Goal: Task Accomplishment & Management: Use online tool/utility

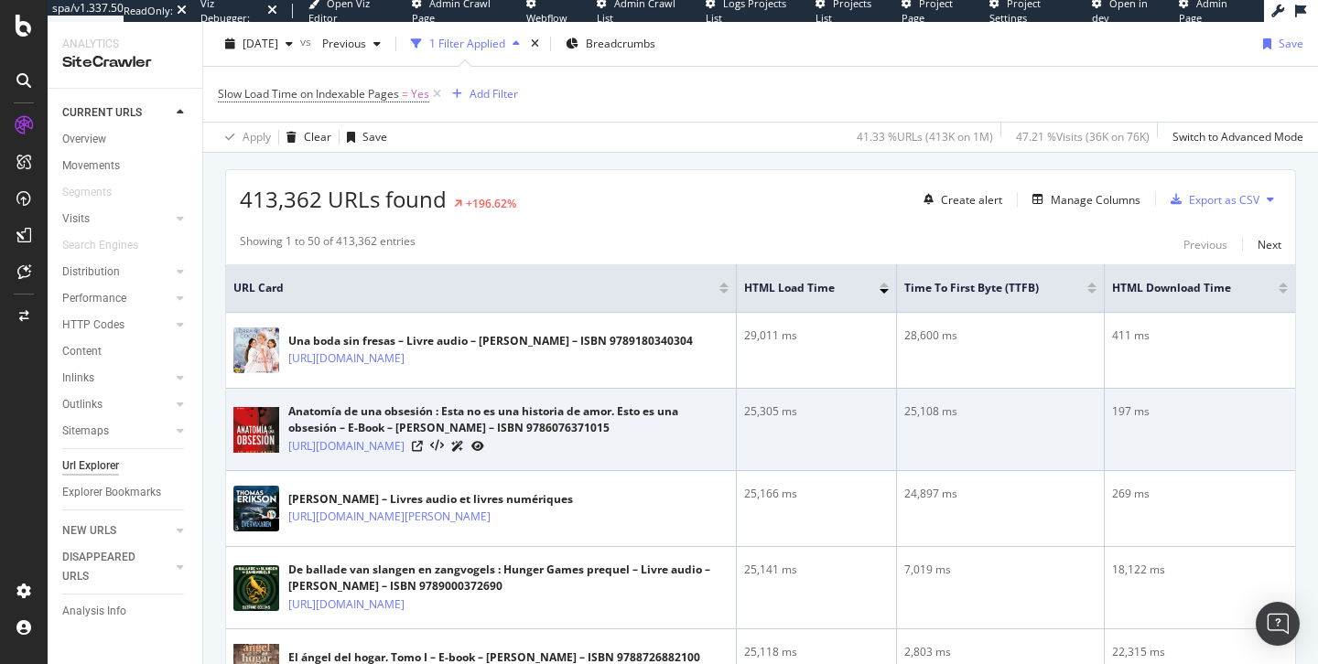
scroll to position [324, 0]
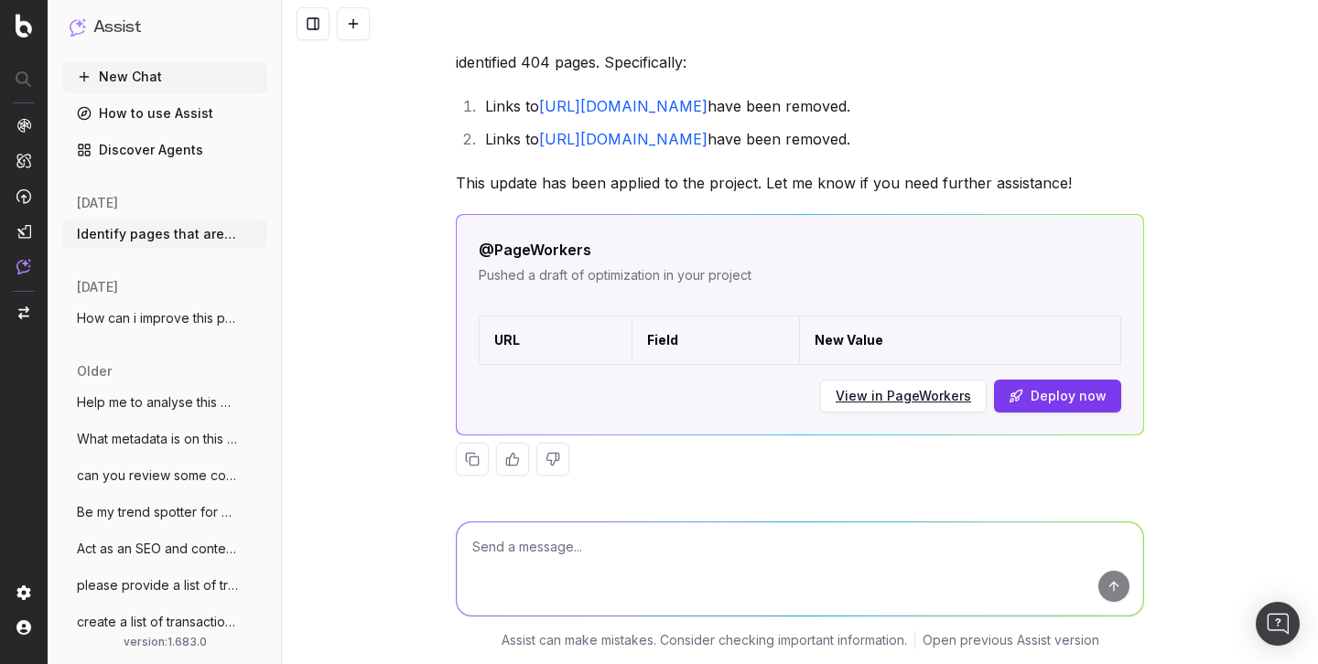
scroll to position [432, 0]
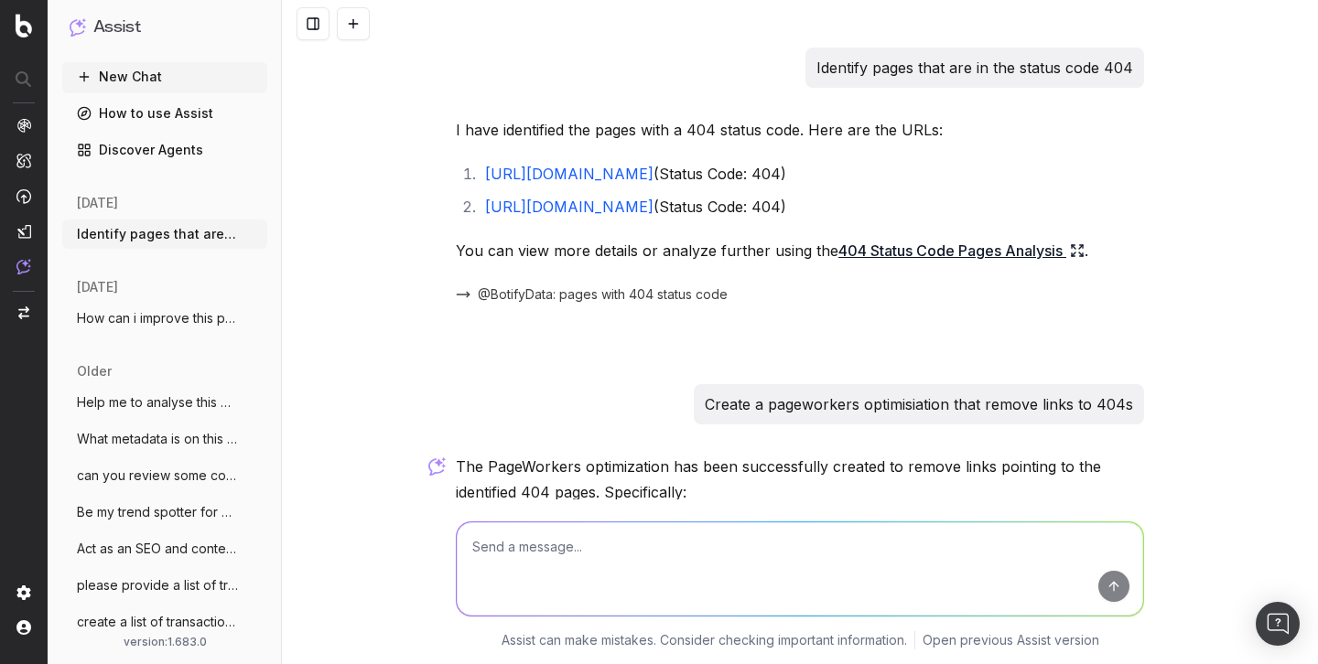
scroll to position [460, 0]
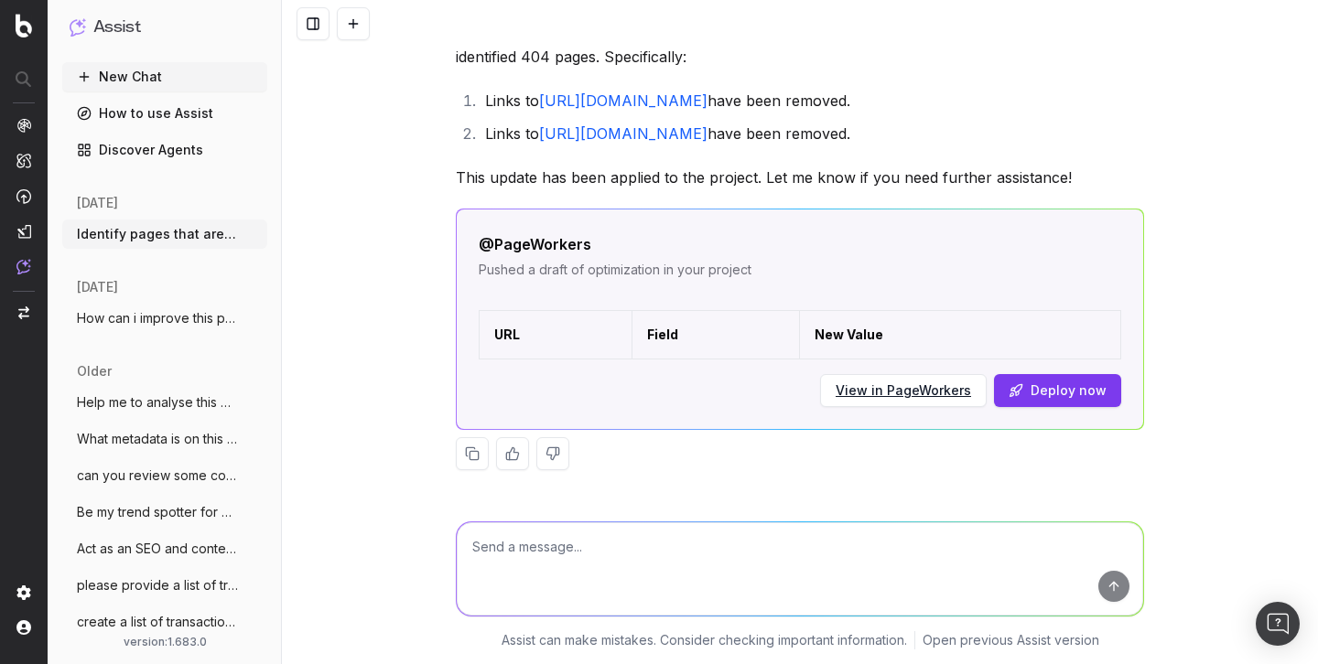
click at [136, 157] on link "Discover Agents" at bounding box center [164, 149] width 205 height 29
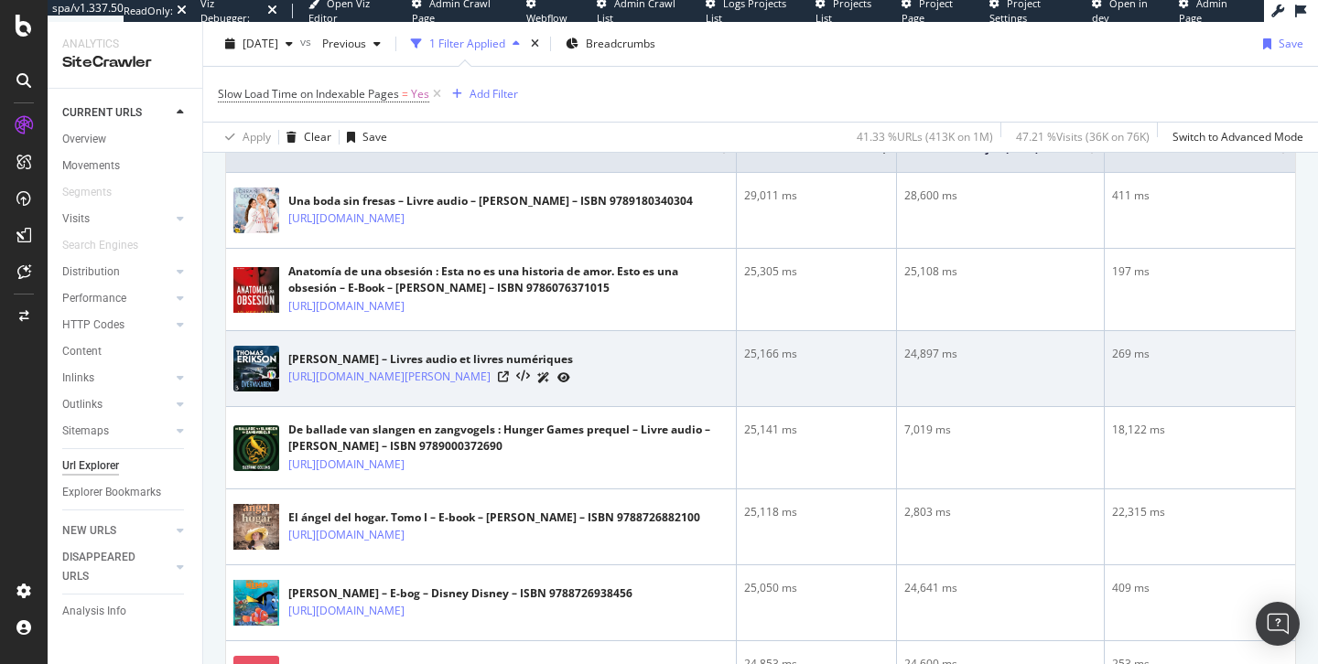
scroll to position [448, 0]
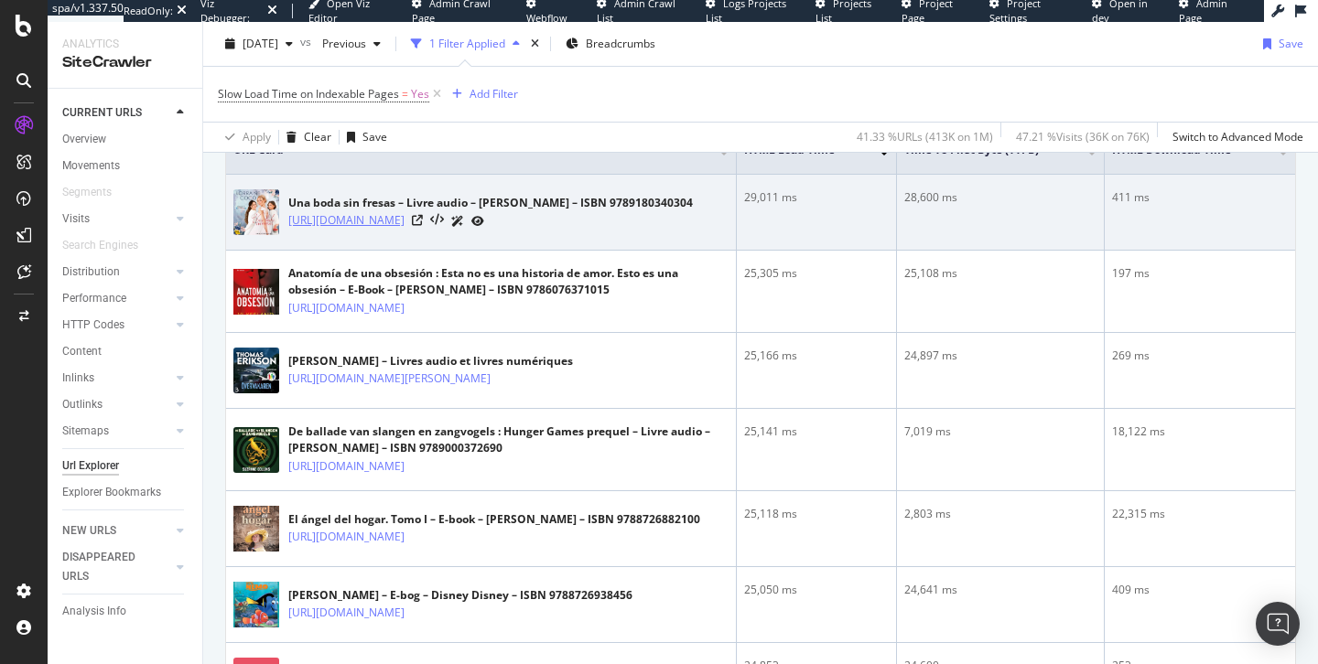
click at [404, 225] on link "[URL][DOMAIN_NAME]" at bounding box center [346, 220] width 116 height 18
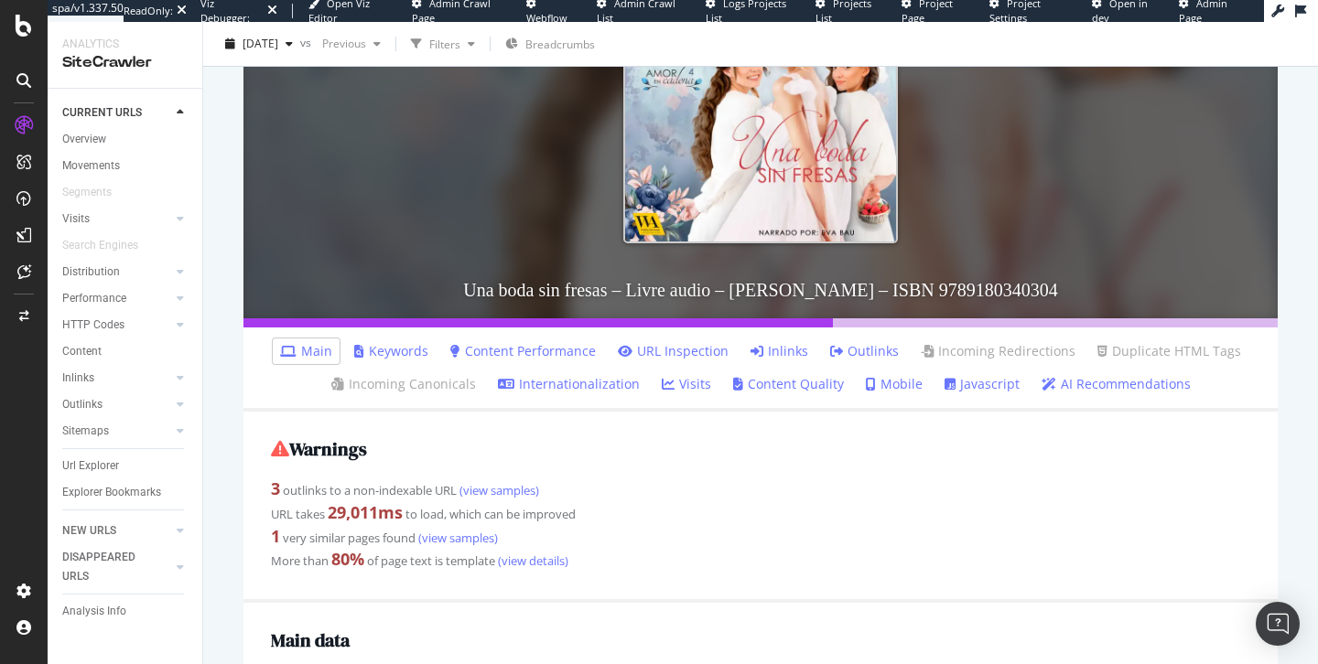
scroll to position [311, 0]
click at [975, 392] on link "Javascript" at bounding box center [981, 385] width 75 height 18
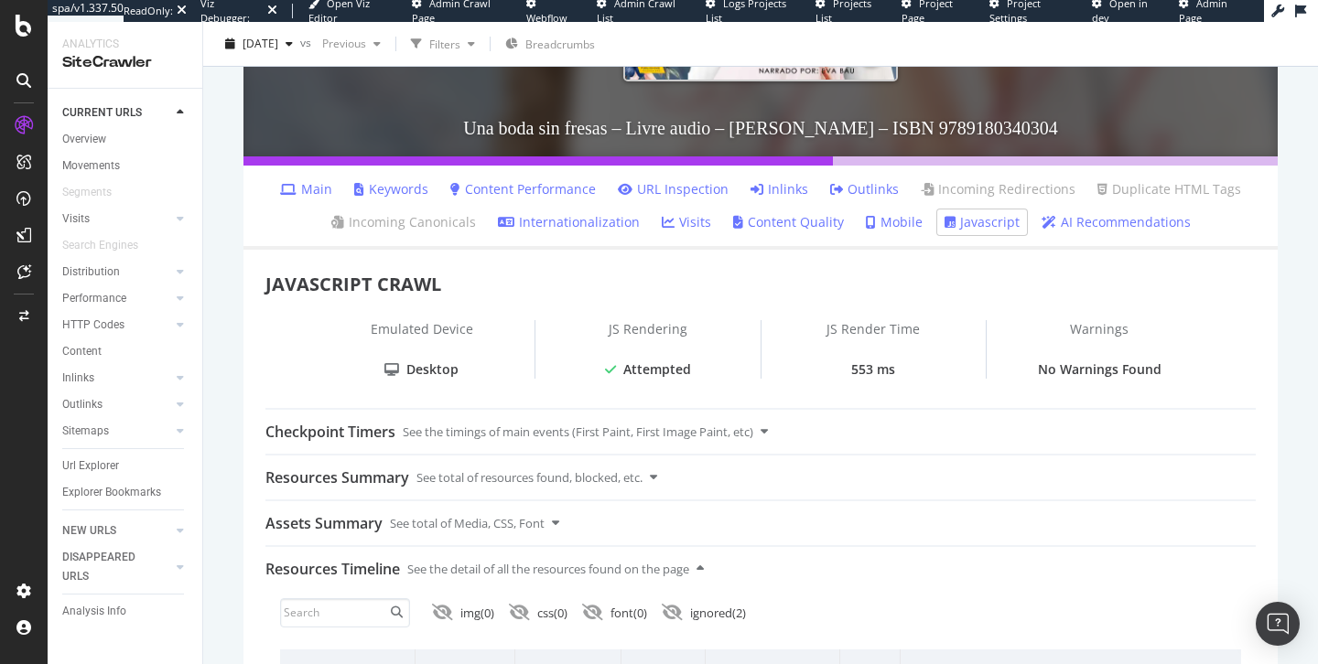
scroll to position [458, 0]
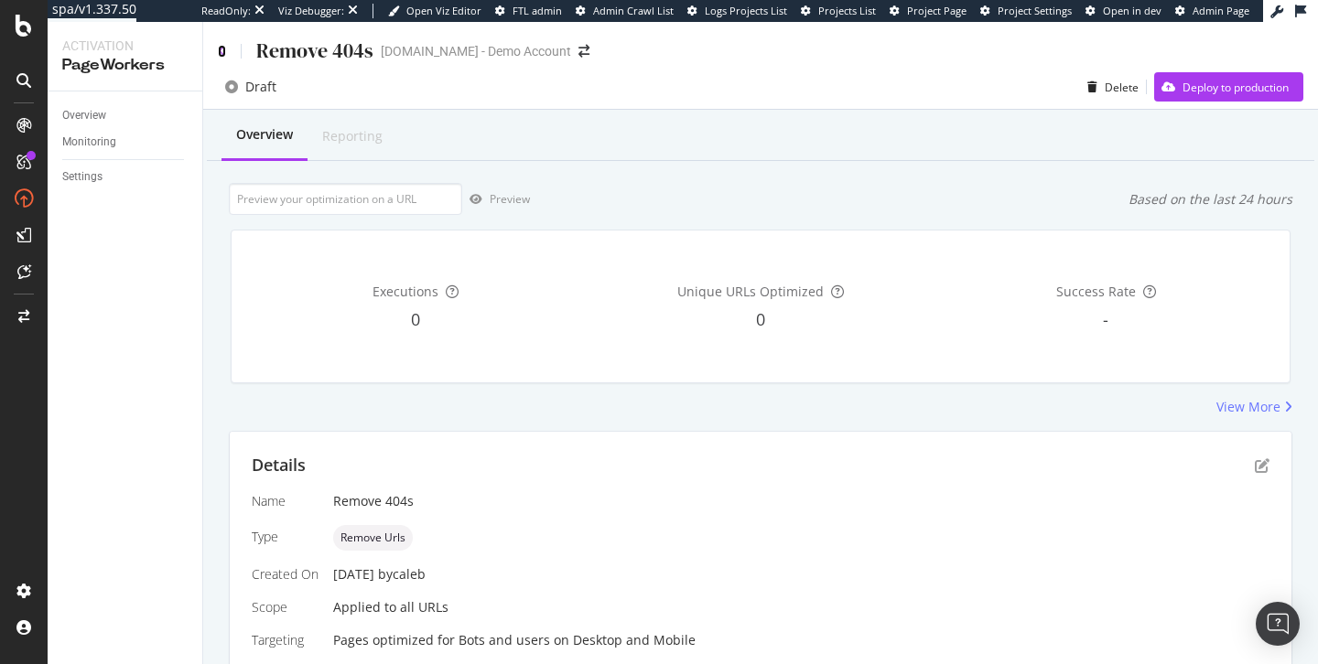
click at [218, 51] on icon at bounding box center [222, 51] width 8 height 13
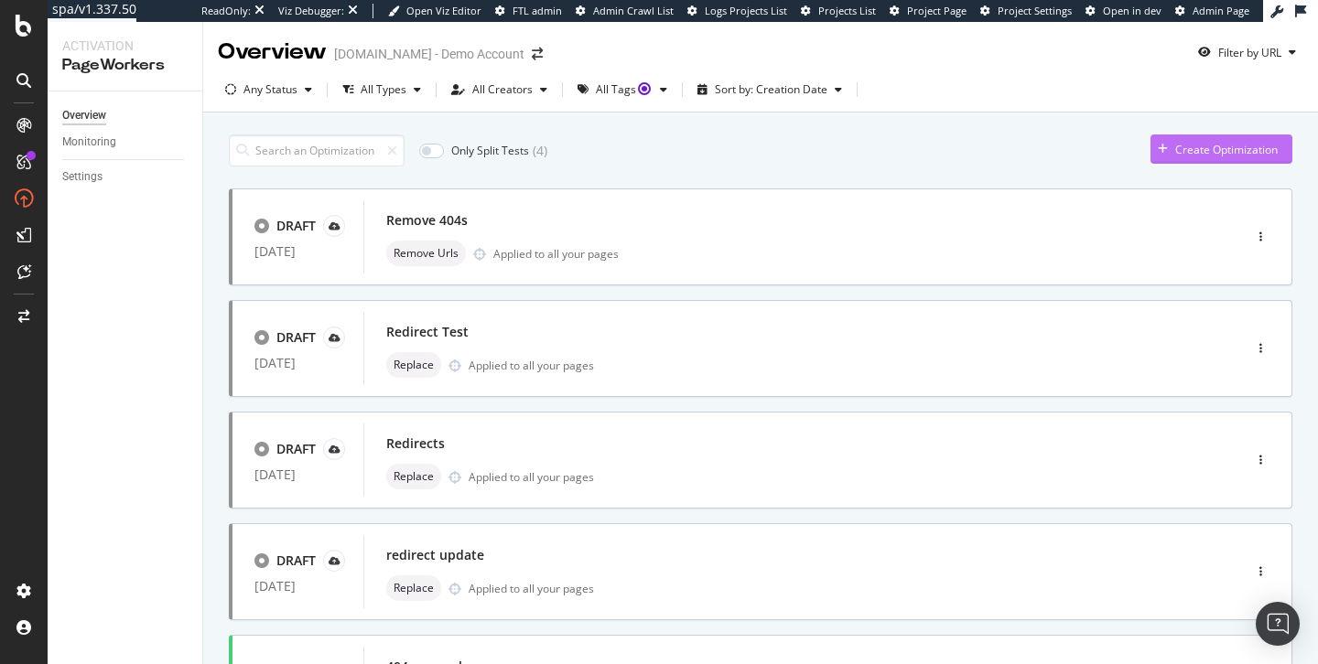
click at [1200, 146] on div "Create Optimization" at bounding box center [1226, 150] width 102 height 16
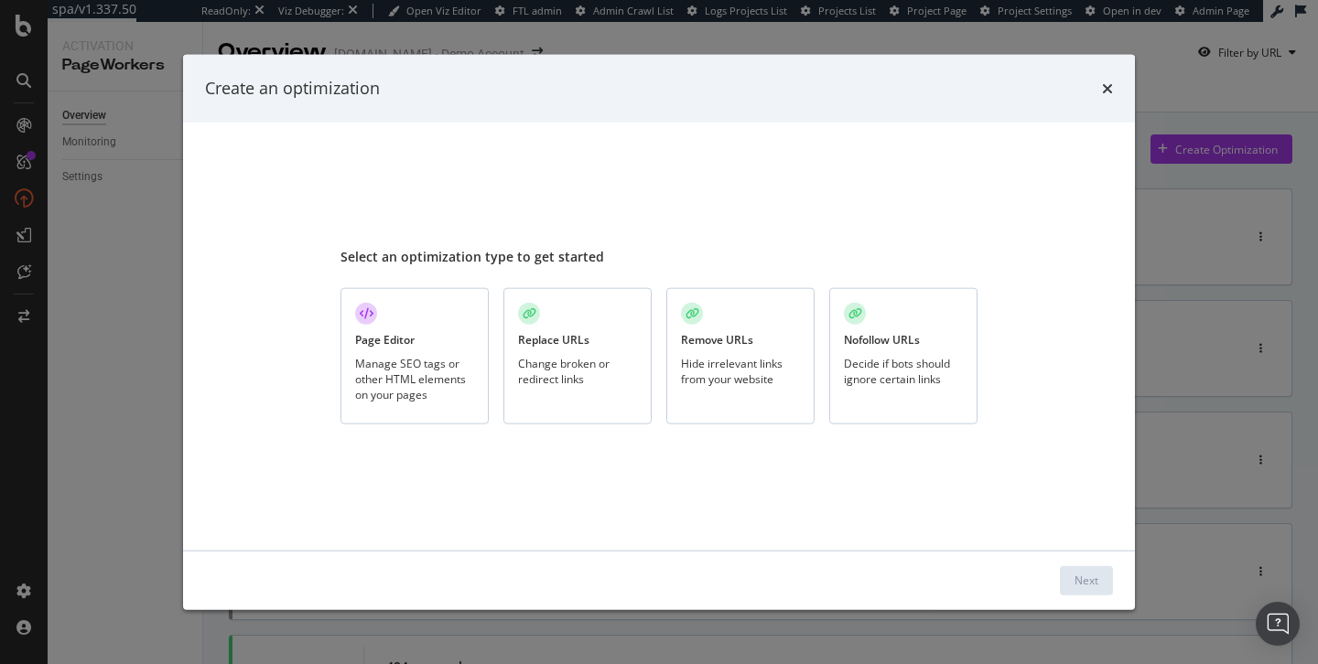
click at [739, 364] on div "Hide irrelevant links from your website" at bounding box center [740, 370] width 119 height 31
click at [1081, 585] on div "Next" at bounding box center [1086, 581] width 24 height 16
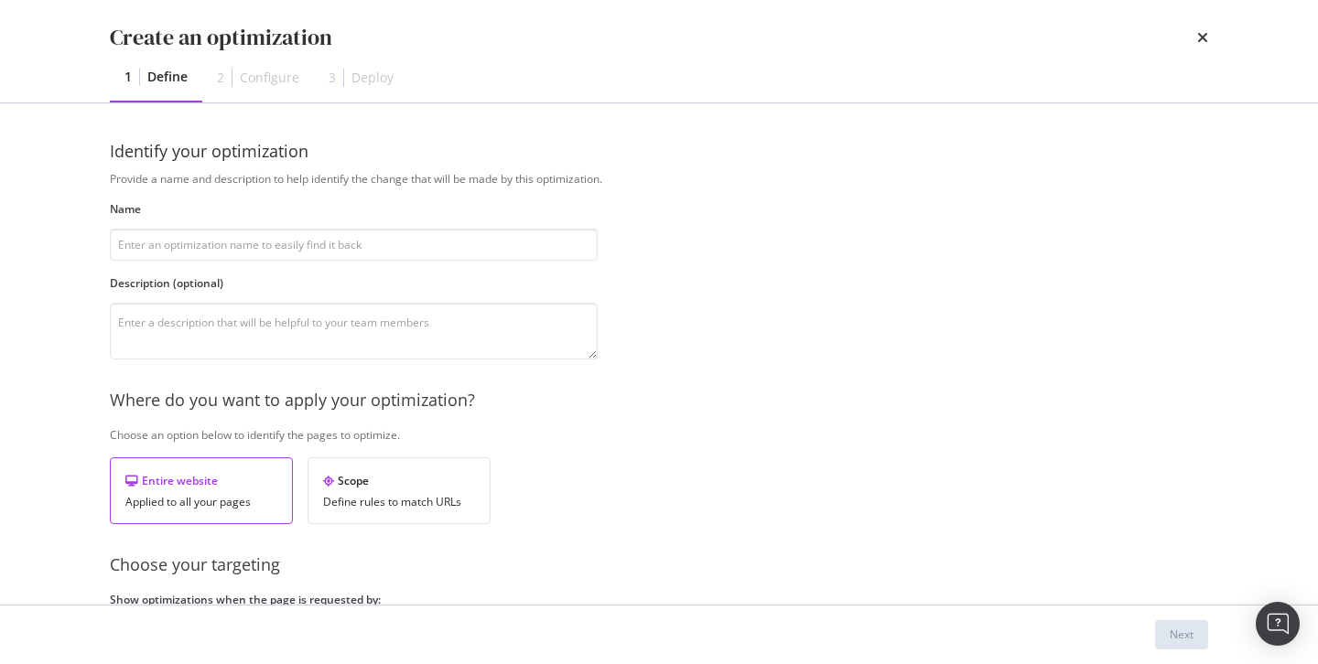
type input "3"
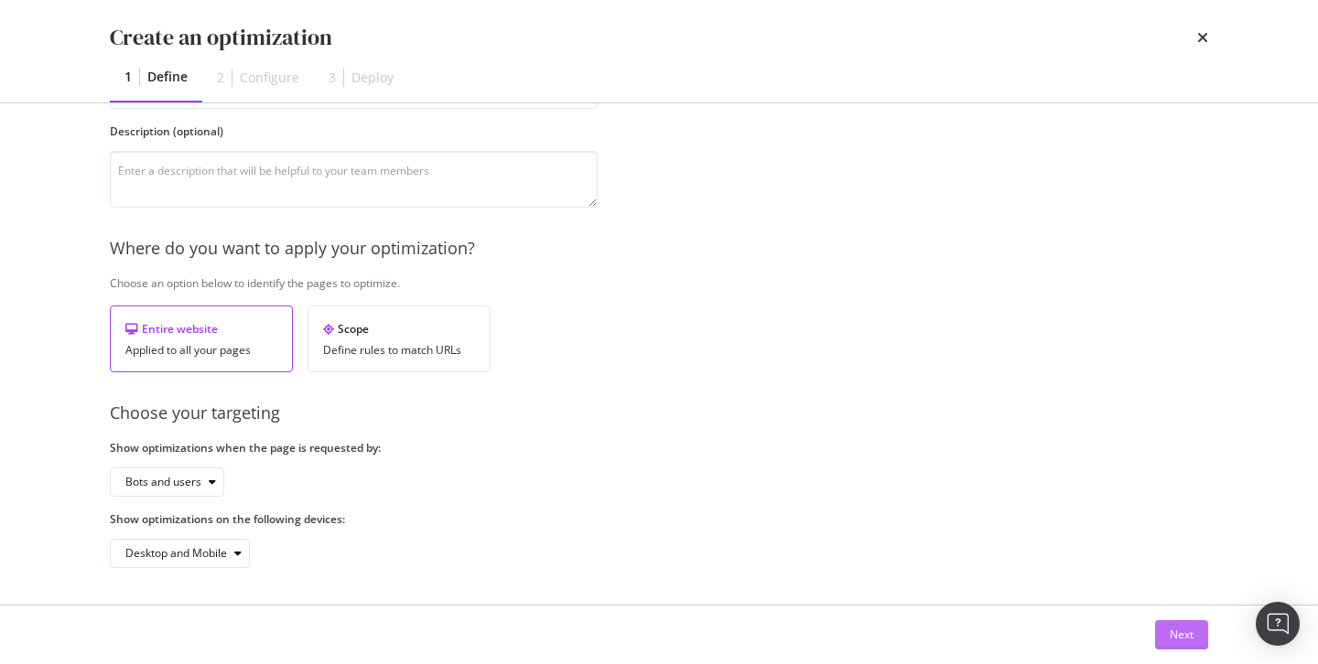
type input "404"
click at [1179, 635] on div "Next" at bounding box center [1181, 635] width 24 height 16
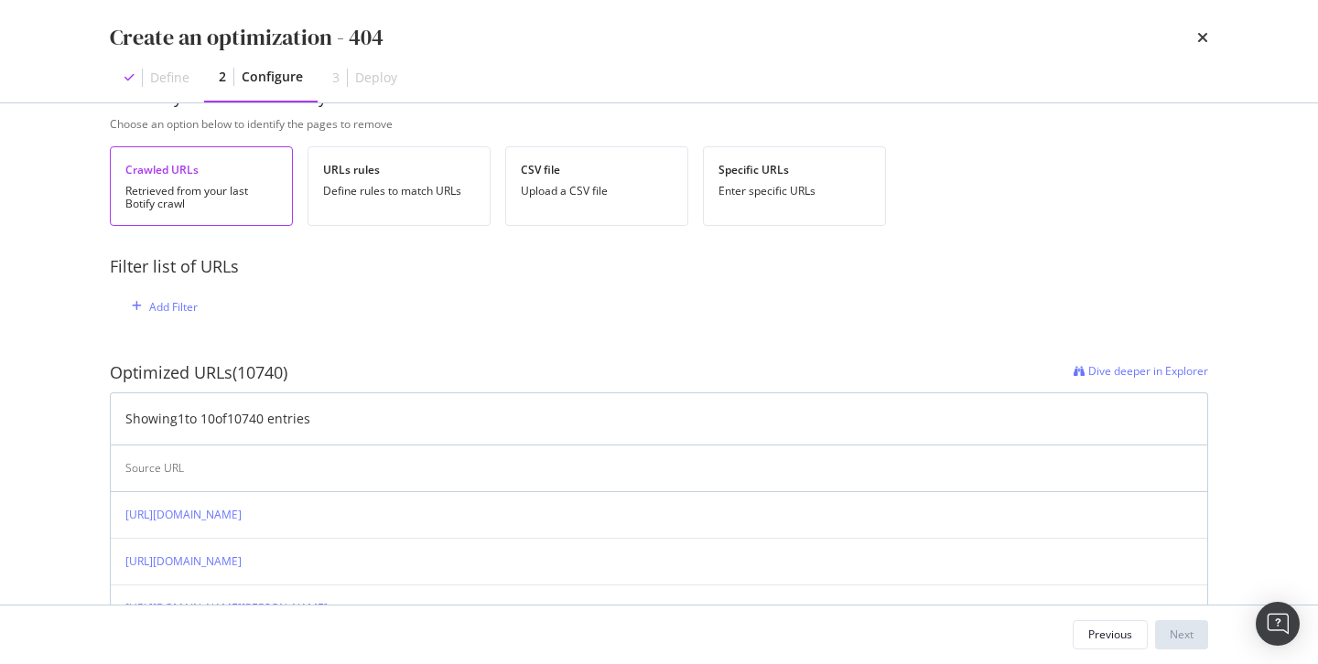
scroll to position [0, 0]
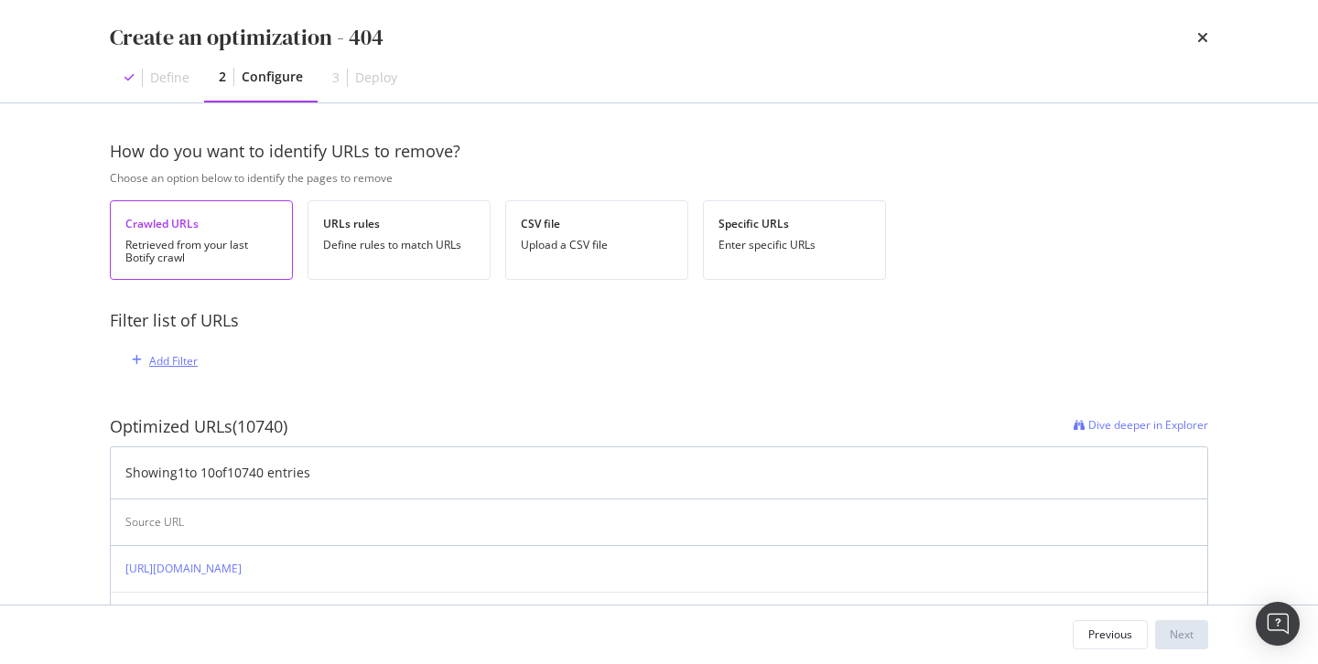
click at [179, 361] on div "Add Filter" at bounding box center [173, 361] width 48 height 16
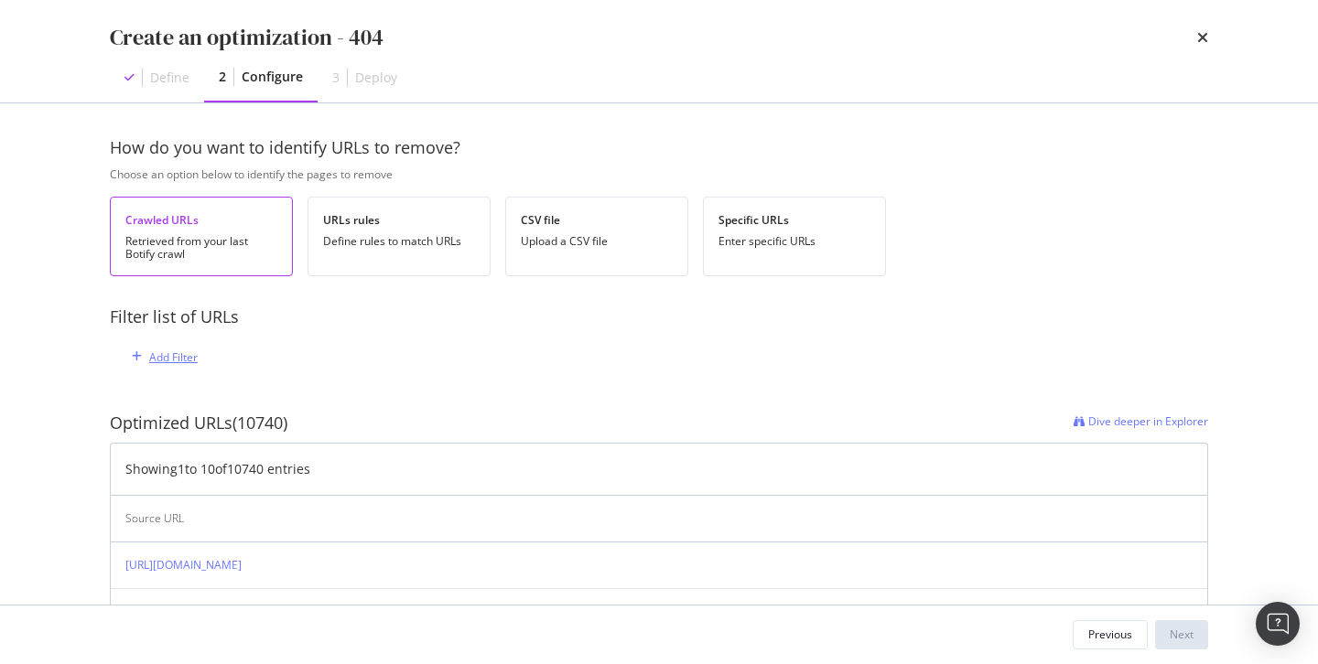
click at [176, 350] on div "Add Filter" at bounding box center [173, 358] width 48 height 16
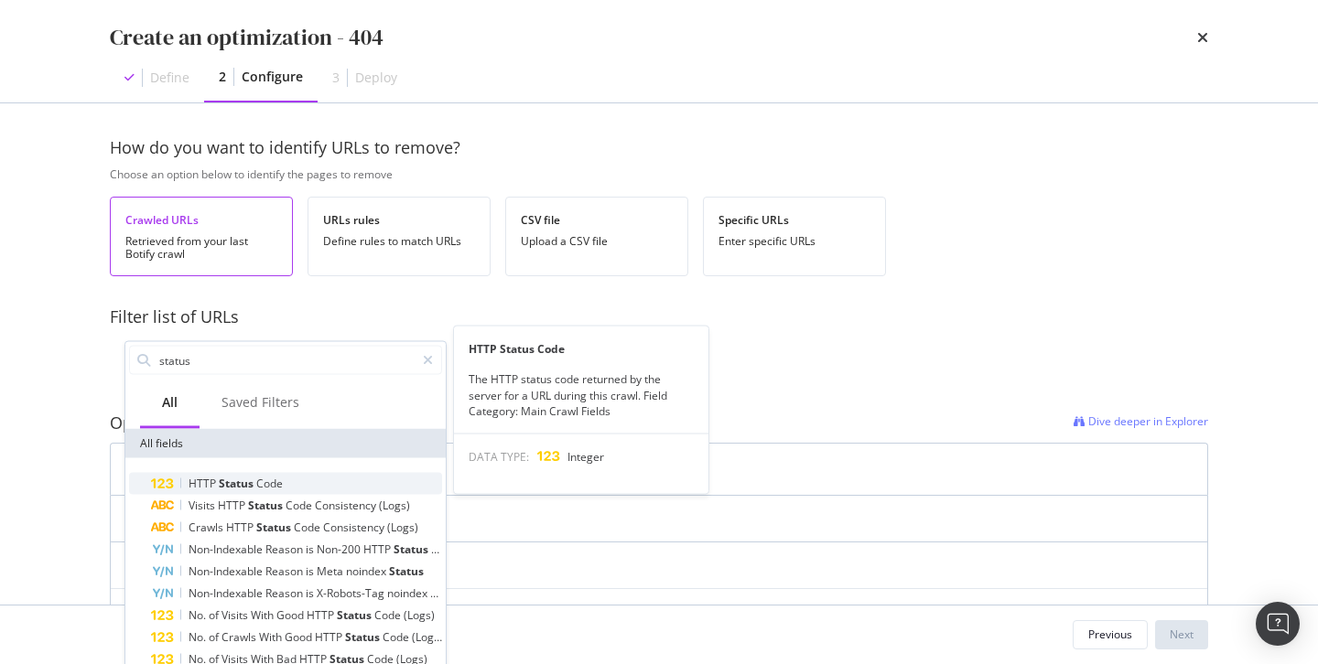
type input "status"
click at [241, 482] on span "Status" at bounding box center [238, 484] width 38 height 16
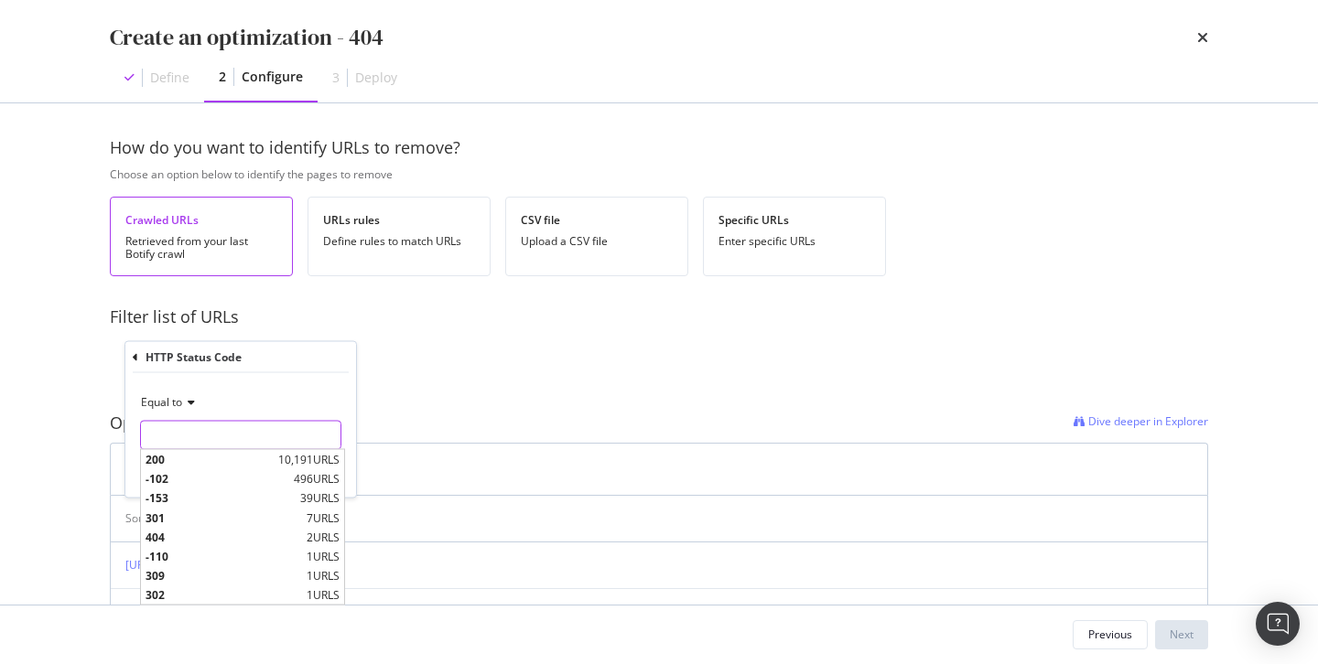
click at [246, 440] on input "modal" at bounding box center [240, 435] width 201 height 29
click at [194, 536] on span "404" at bounding box center [223, 537] width 156 height 16
type input "404"
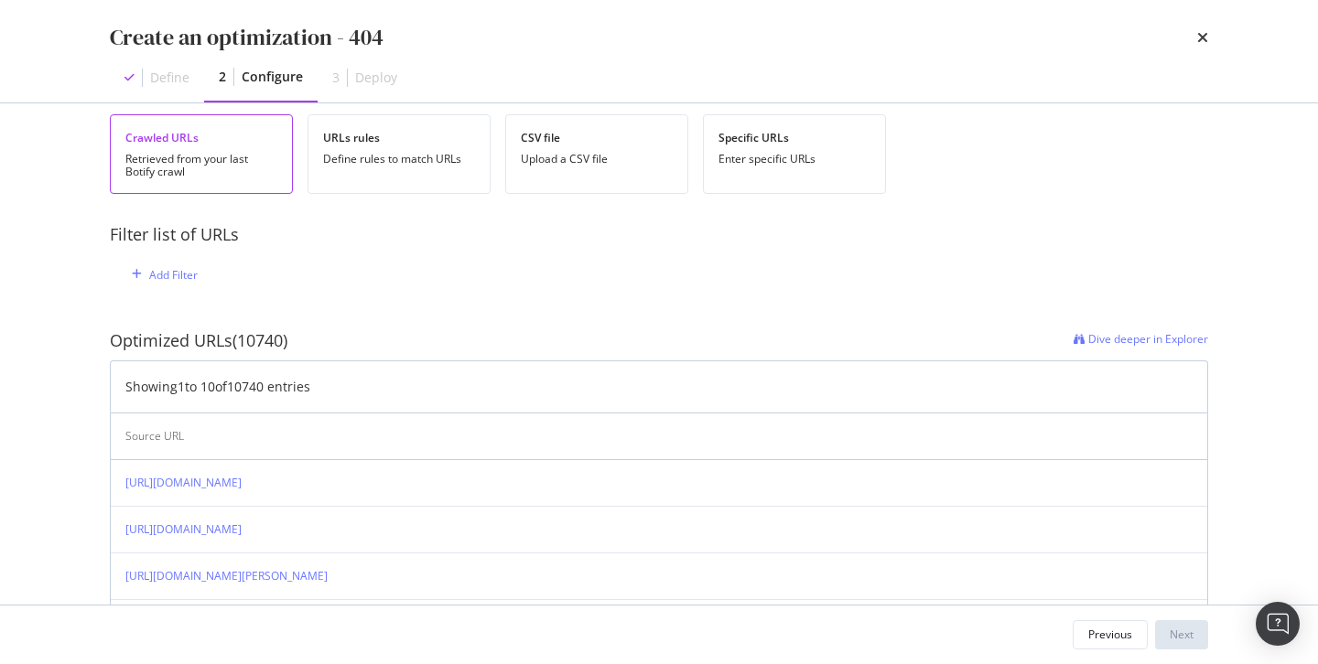
scroll to position [110, 0]
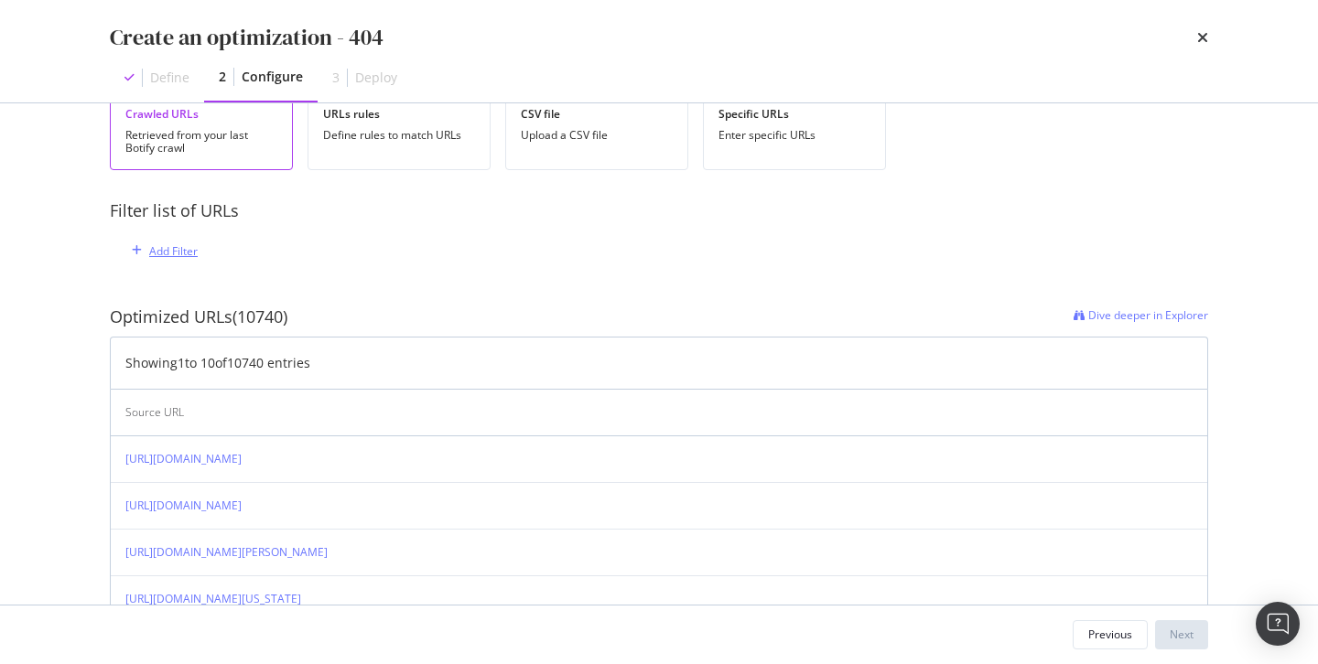
click at [178, 249] on div "Add Filter" at bounding box center [173, 251] width 48 height 16
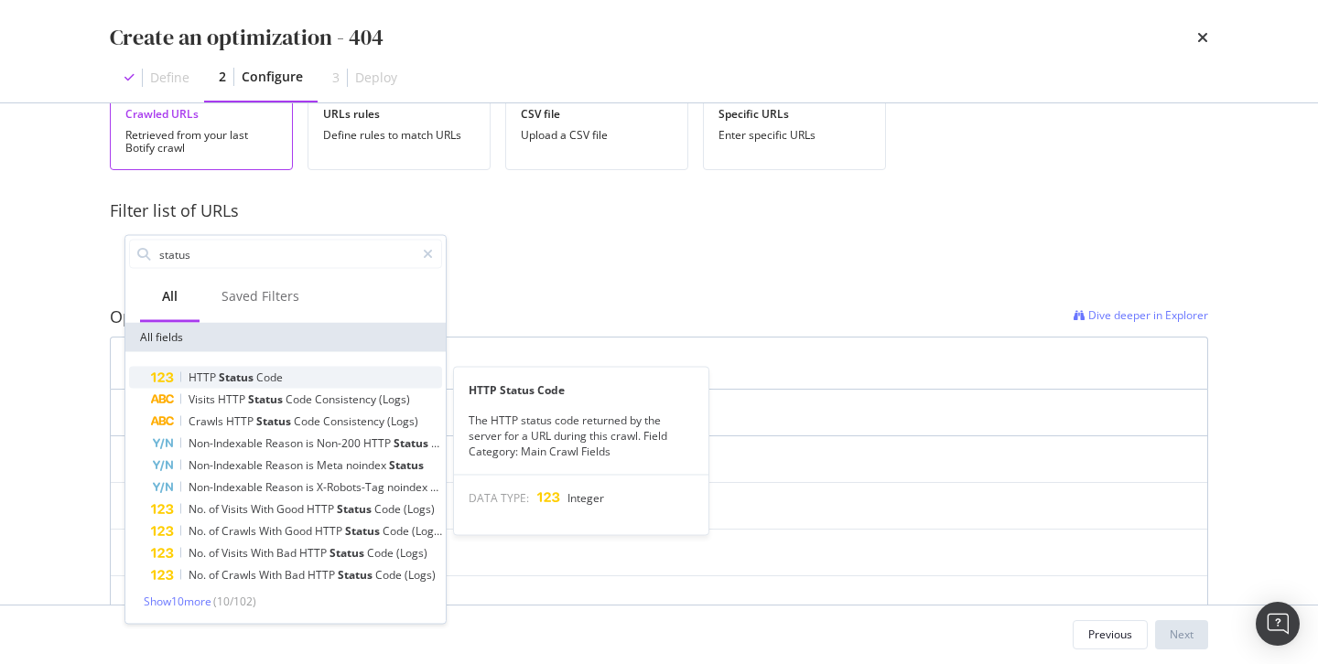
click at [242, 372] on span "Status" at bounding box center [238, 378] width 38 height 16
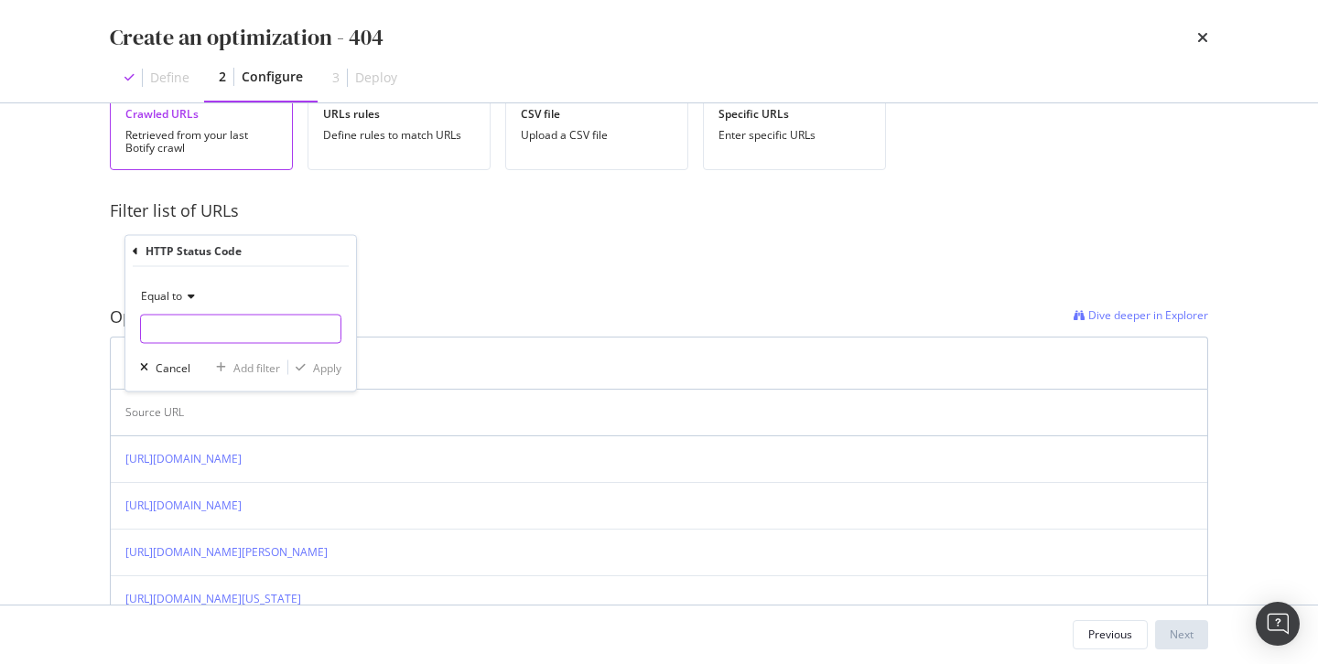
click at [216, 333] on input "modal" at bounding box center [240, 329] width 201 height 29
type input "404"
click at [205, 350] on span "404" at bounding box center [223, 354] width 156 height 16
click at [324, 371] on div "Apply" at bounding box center [327, 368] width 28 height 16
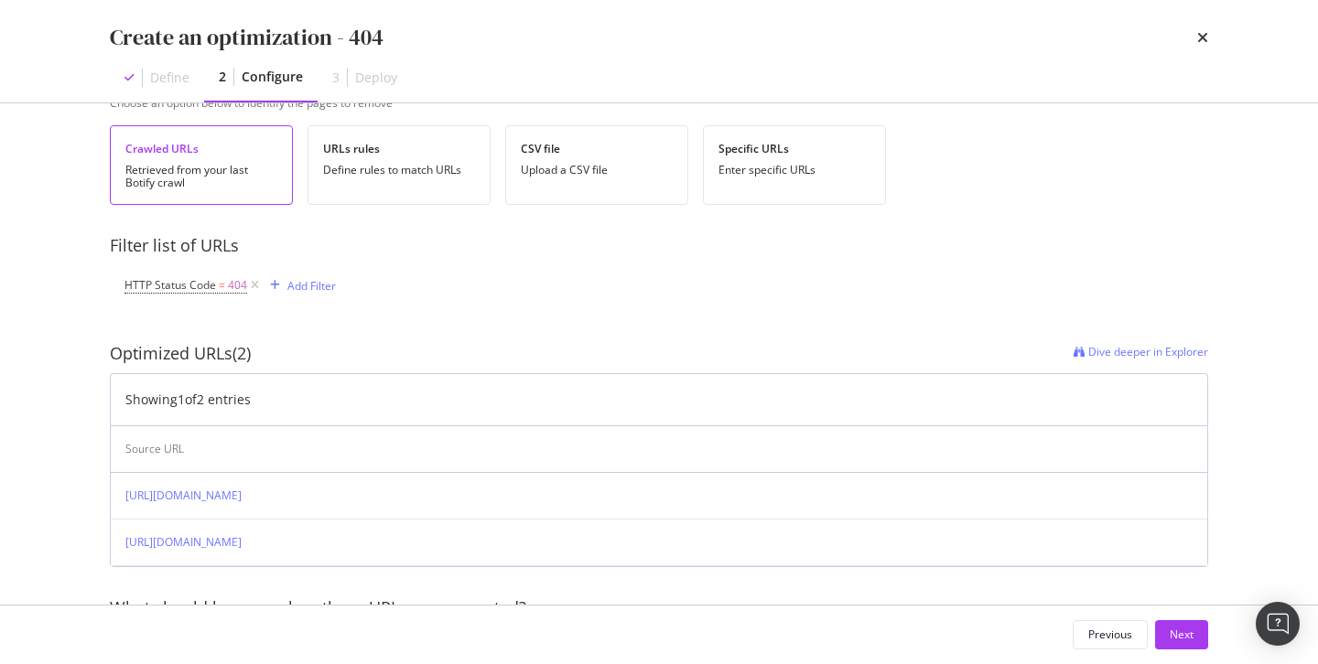
scroll to position [79, 0]
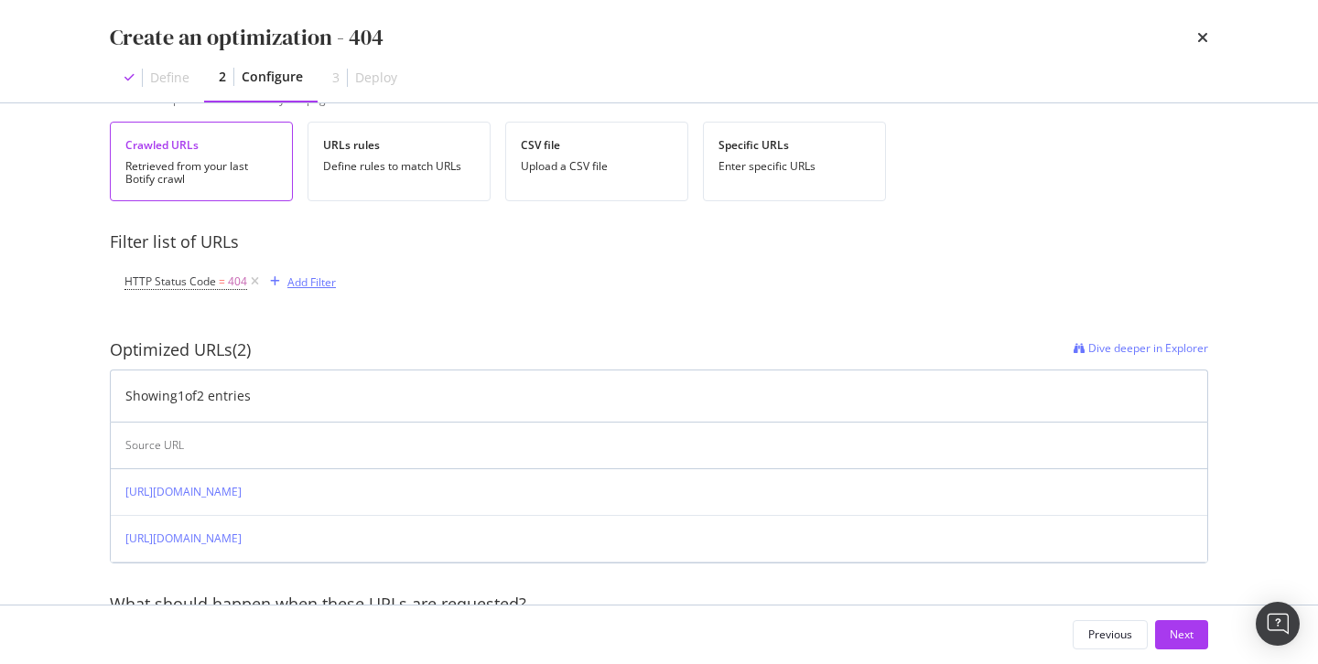
click at [309, 284] on div "Add Filter" at bounding box center [311, 283] width 48 height 16
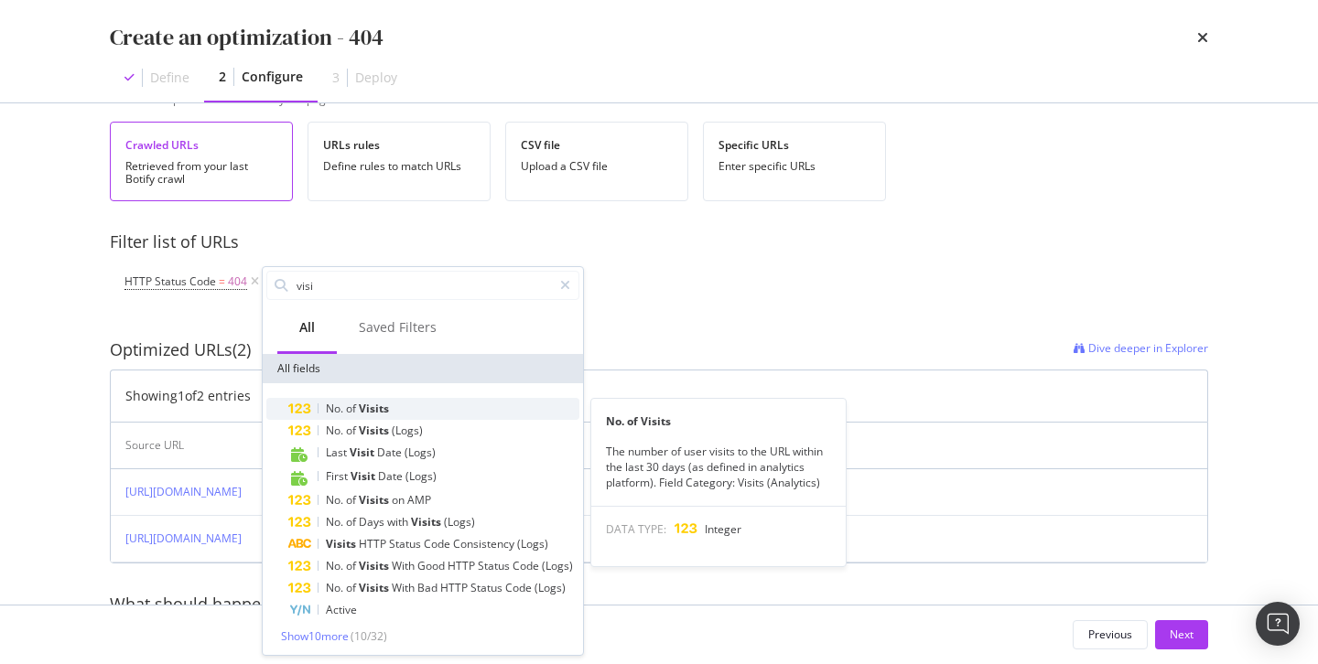
type input "visi"
click at [389, 411] on span "Visits" at bounding box center [374, 409] width 30 height 16
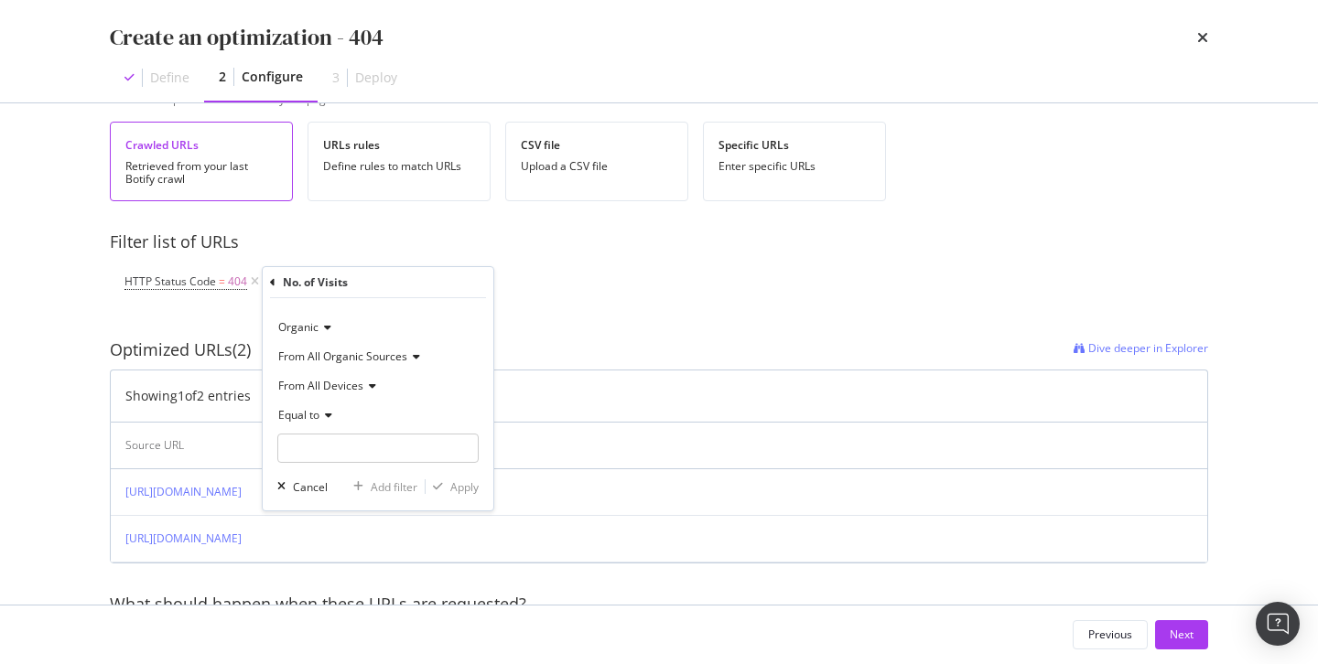
click at [579, 283] on div "HTTP Status Code = 404 Add Filter" at bounding box center [658, 281] width 1069 height 55
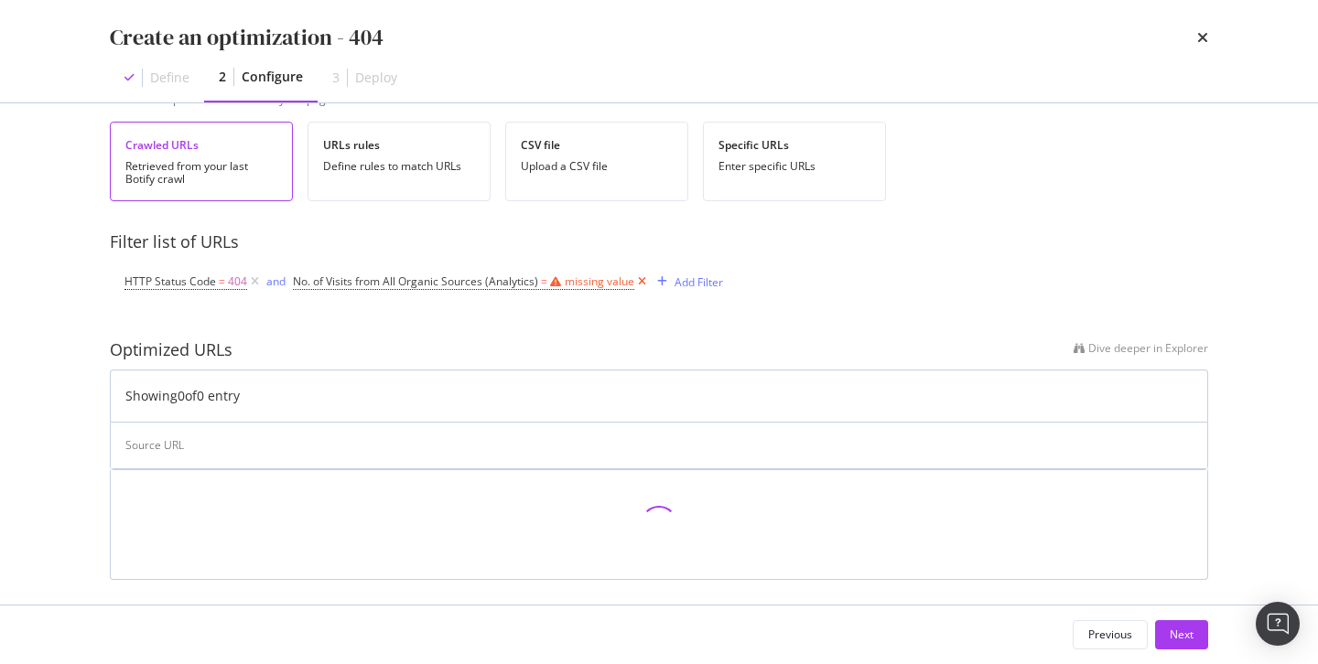
click at [641, 281] on icon "modal" at bounding box center [642, 282] width 16 height 18
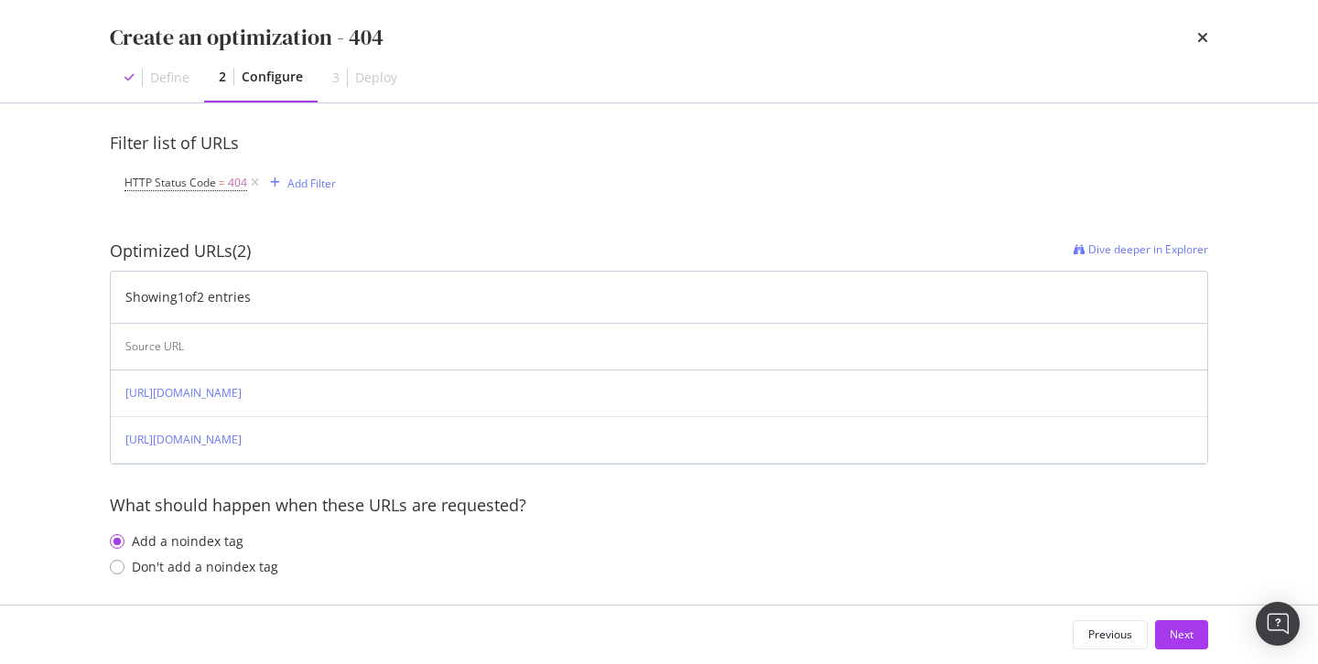
scroll to position [186, 0]
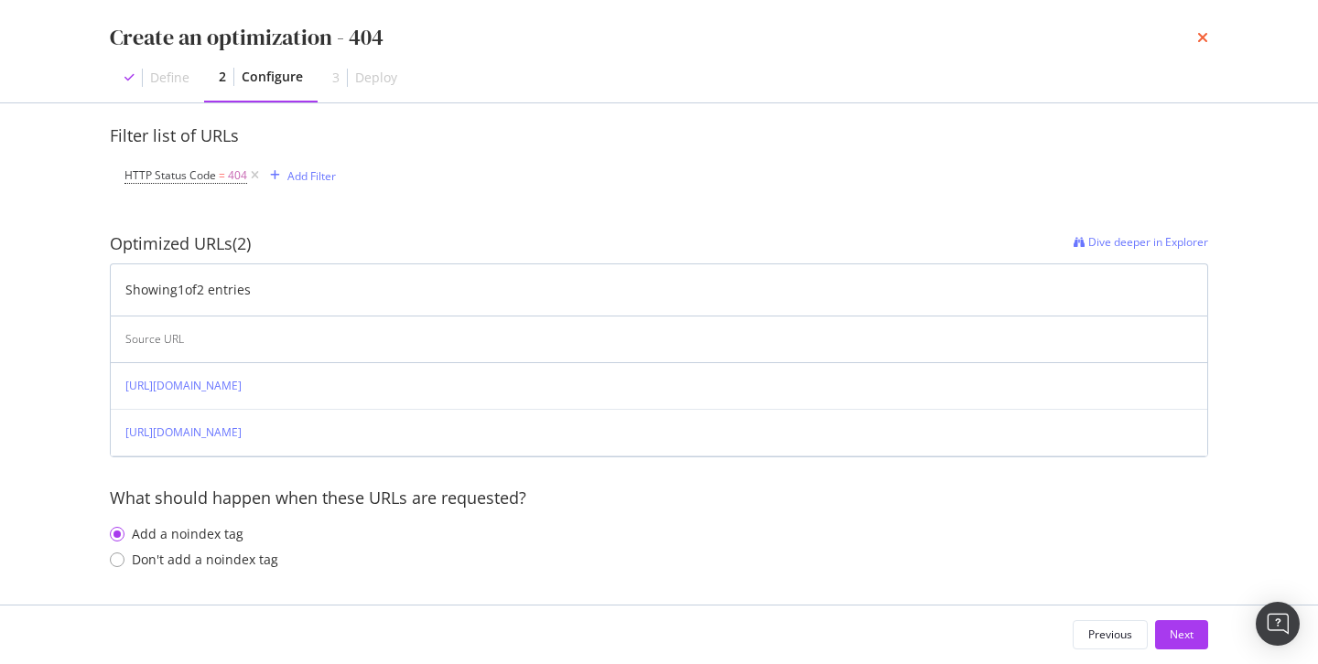
click at [1203, 36] on icon "times" at bounding box center [1202, 37] width 11 height 15
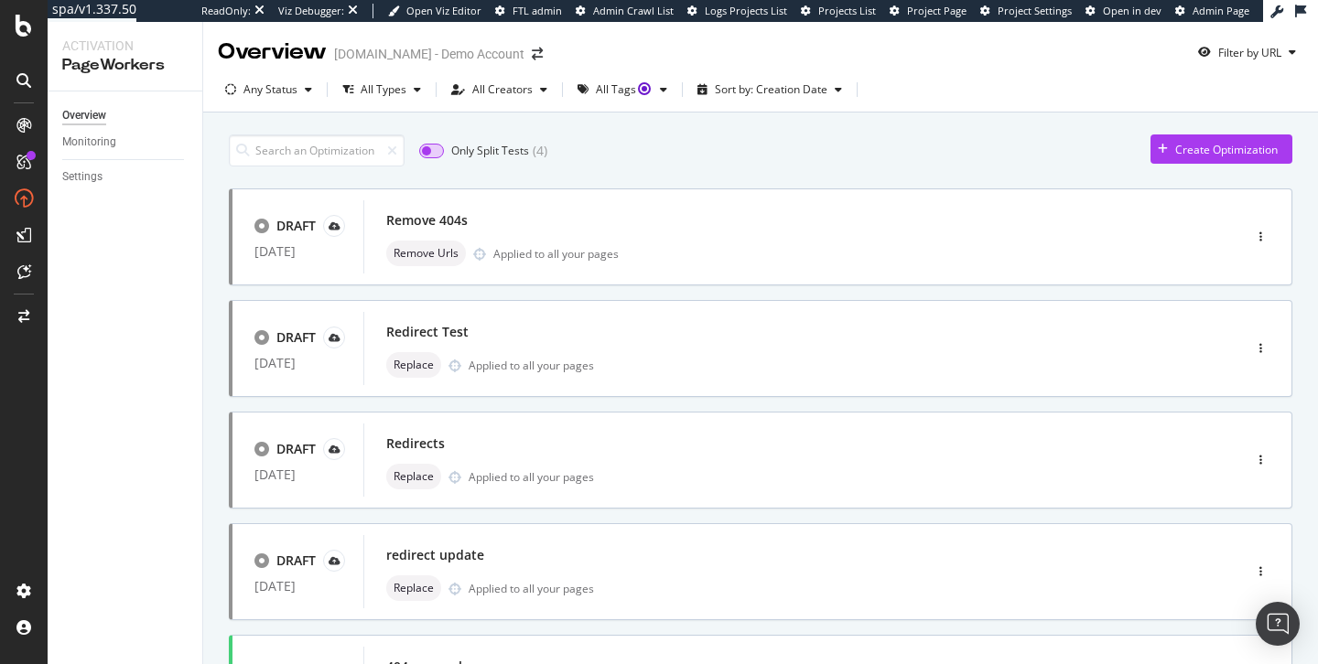
click at [434, 153] on input "checkbox" at bounding box center [431, 151] width 25 height 15
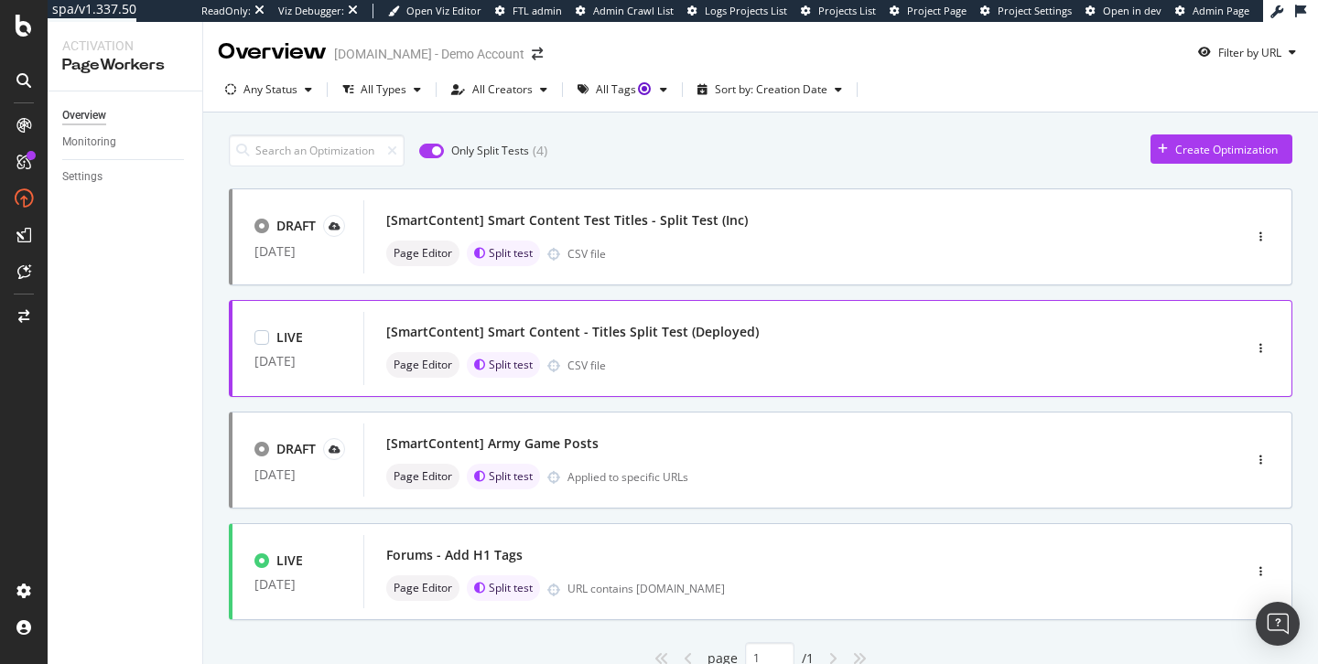
click at [705, 325] on div "[SmartContent] Smart Content - Titles Split Test (Deployed)" at bounding box center [572, 332] width 372 height 18
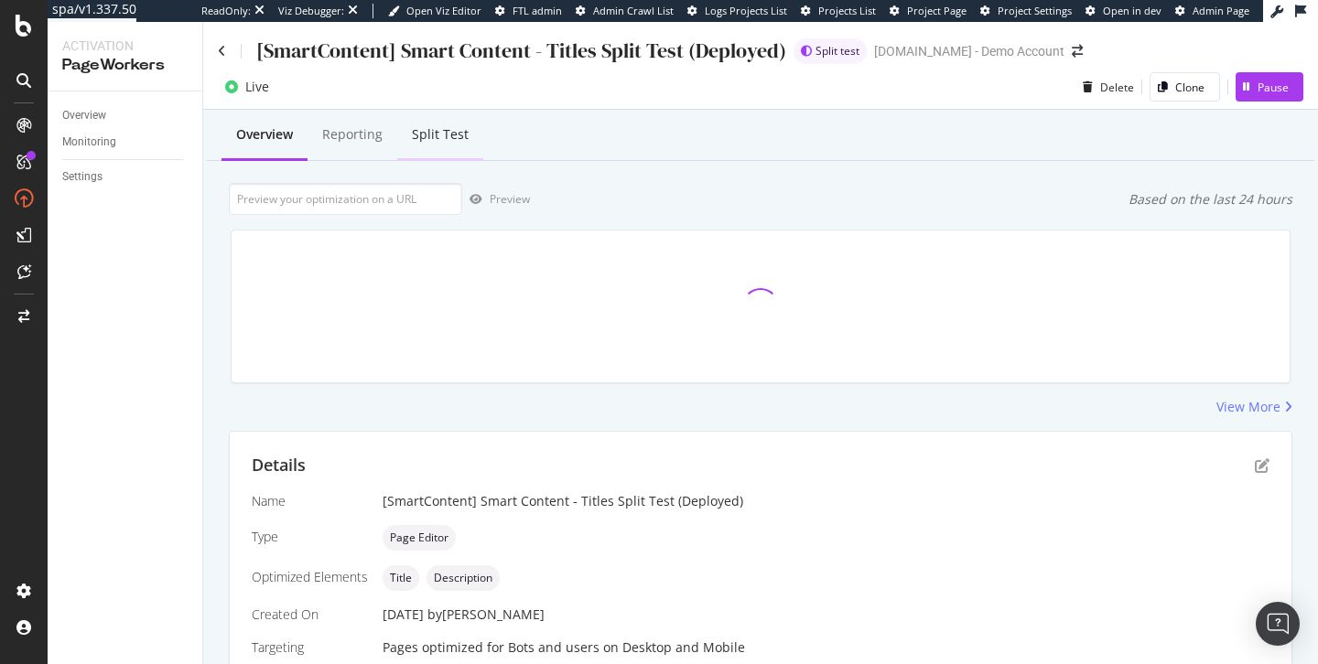
click at [435, 137] on div "Split Test" at bounding box center [440, 134] width 57 height 18
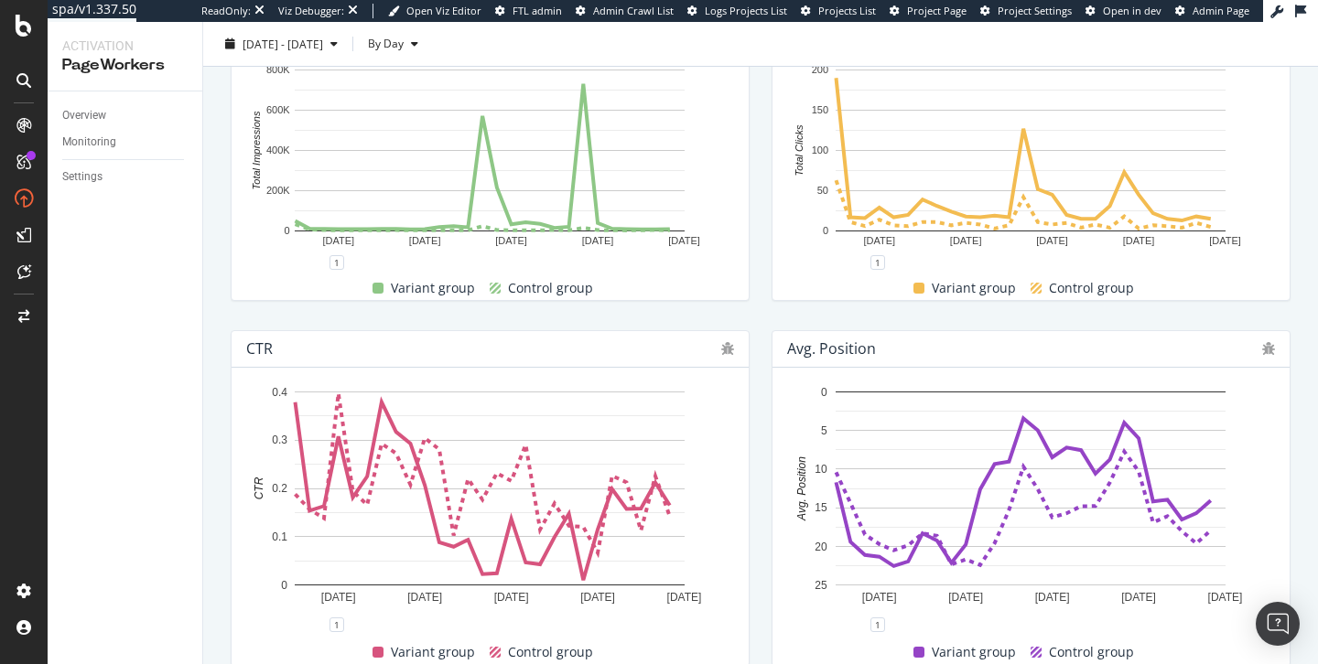
scroll to position [498, 0]
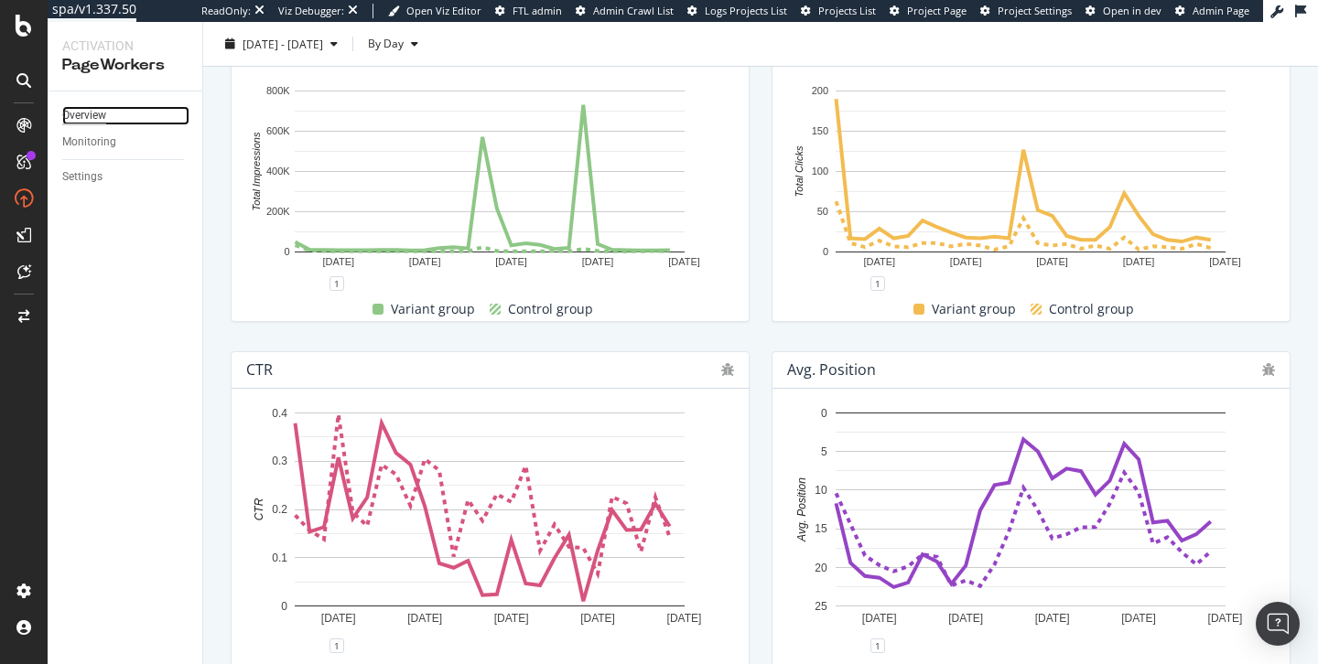
click at [78, 118] on div "Overview" at bounding box center [84, 115] width 44 height 19
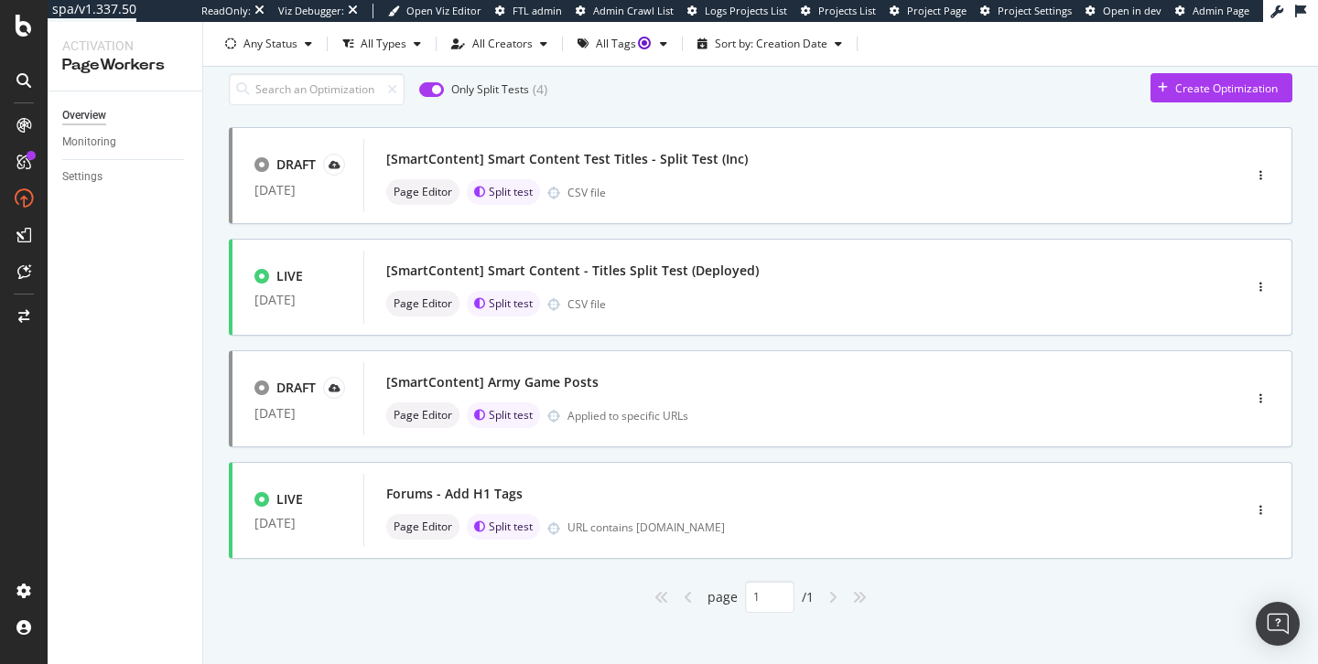
scroll to position [59, 0]
click at [433, 89] on input "checkbox" at bounding box center [431, 91] width 25 height 15
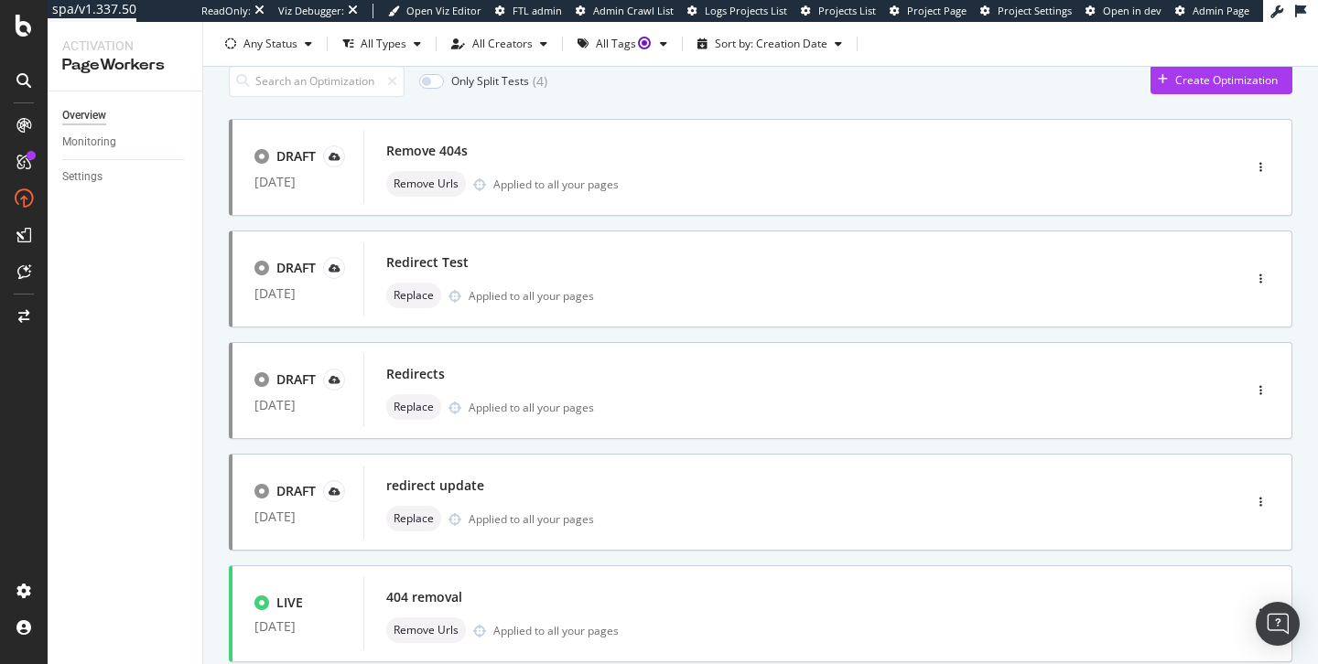
scroll to position [56, 0]
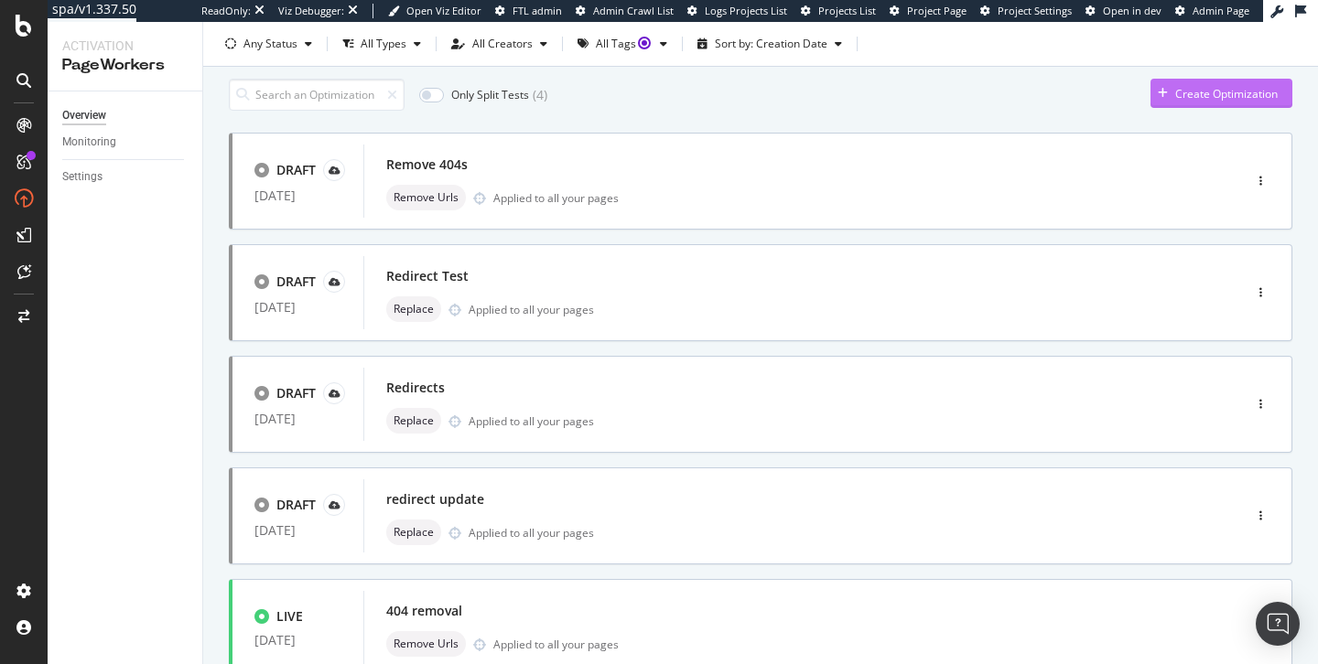
click at [1194, 86] on div "Create Optimization" at bounding box center [1226, 94] width 102 height 16
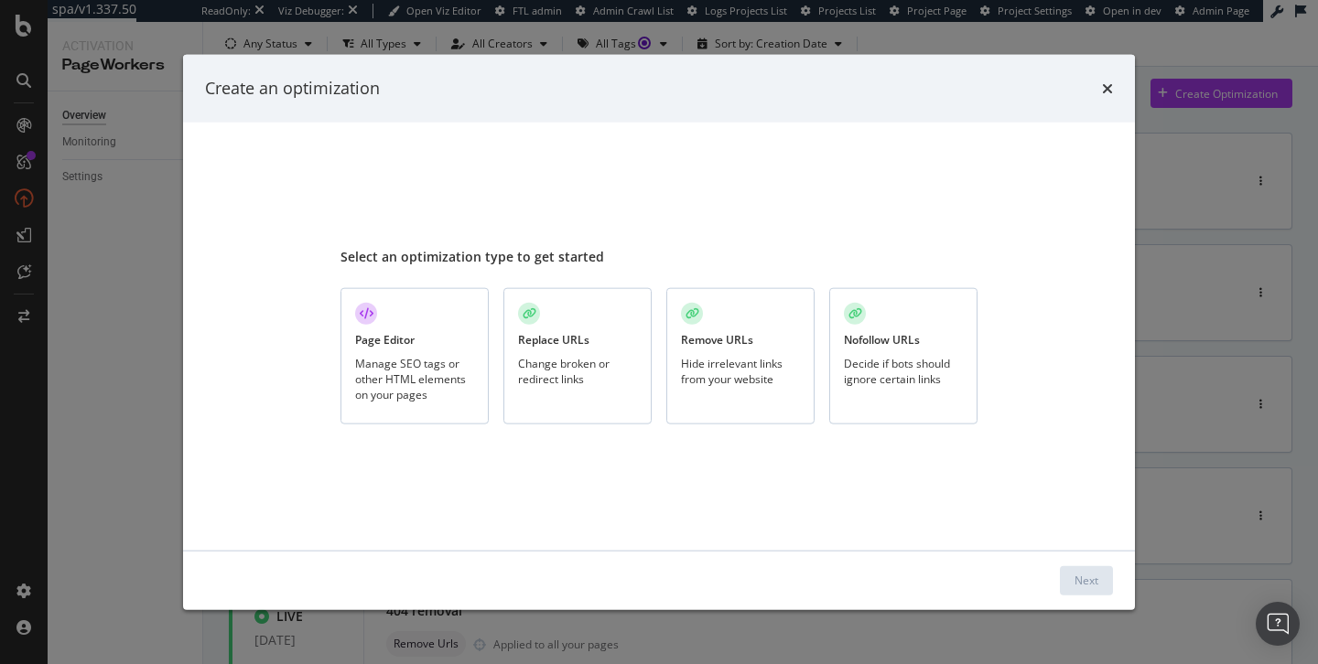
click at [379, 358] on div "Manage SEO tags or other HTML elements on your pages" at bounding box center [414, 378] width 119 height 47
click at [1068, 574] on button "Next" at bounding box center [1086, 579] width 53 height 29
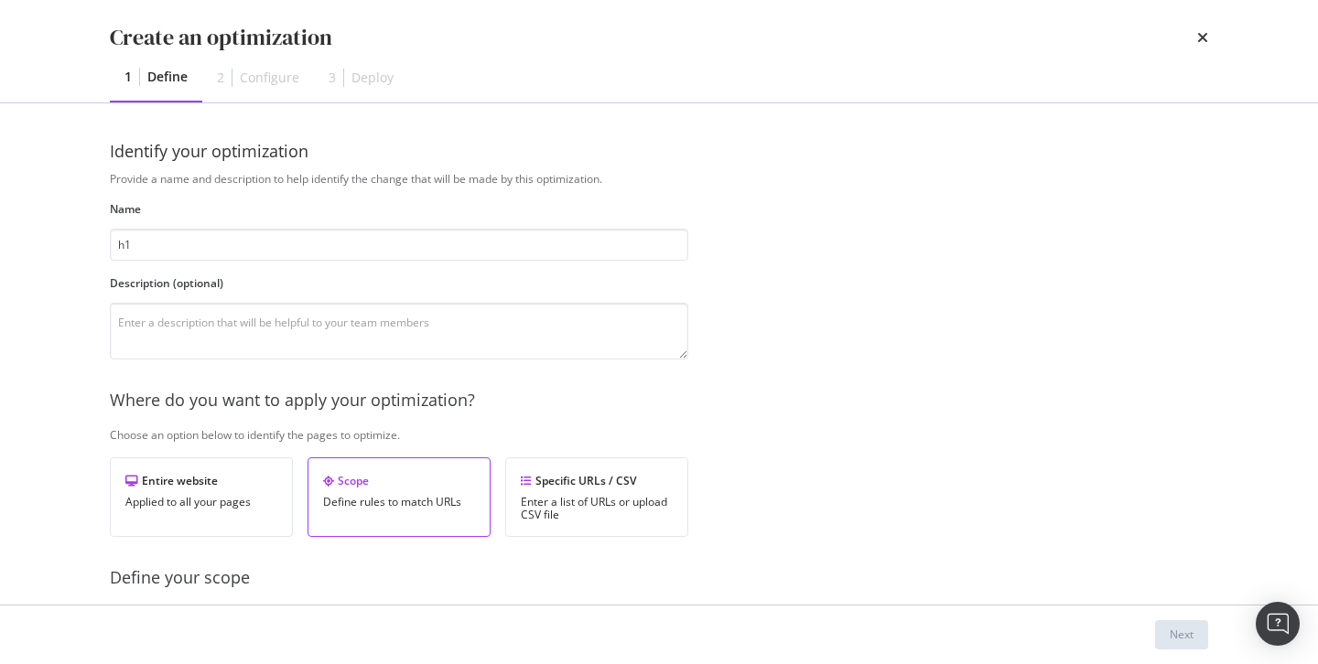
type input "h1"
click at [873, 471] on div "Provide a name and description to help identify the change that will be made by…" at bounding box center [659, 664] width 1098 height 987
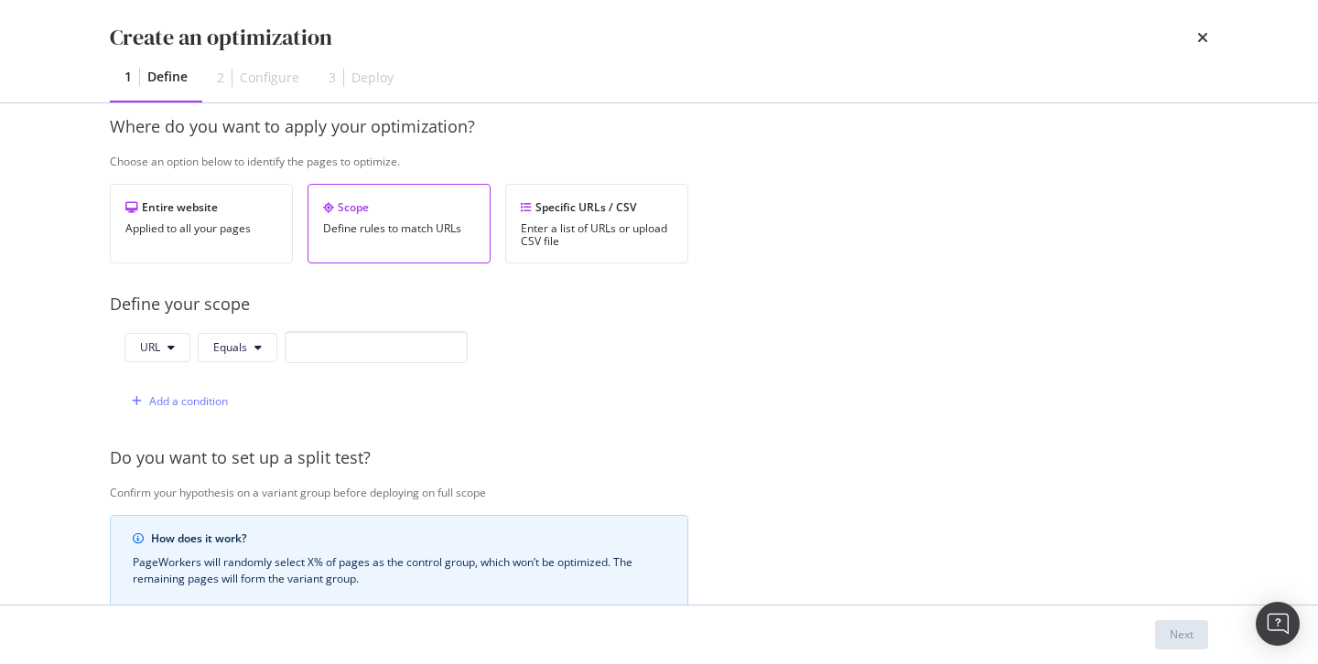
scroll to position [298, 0]
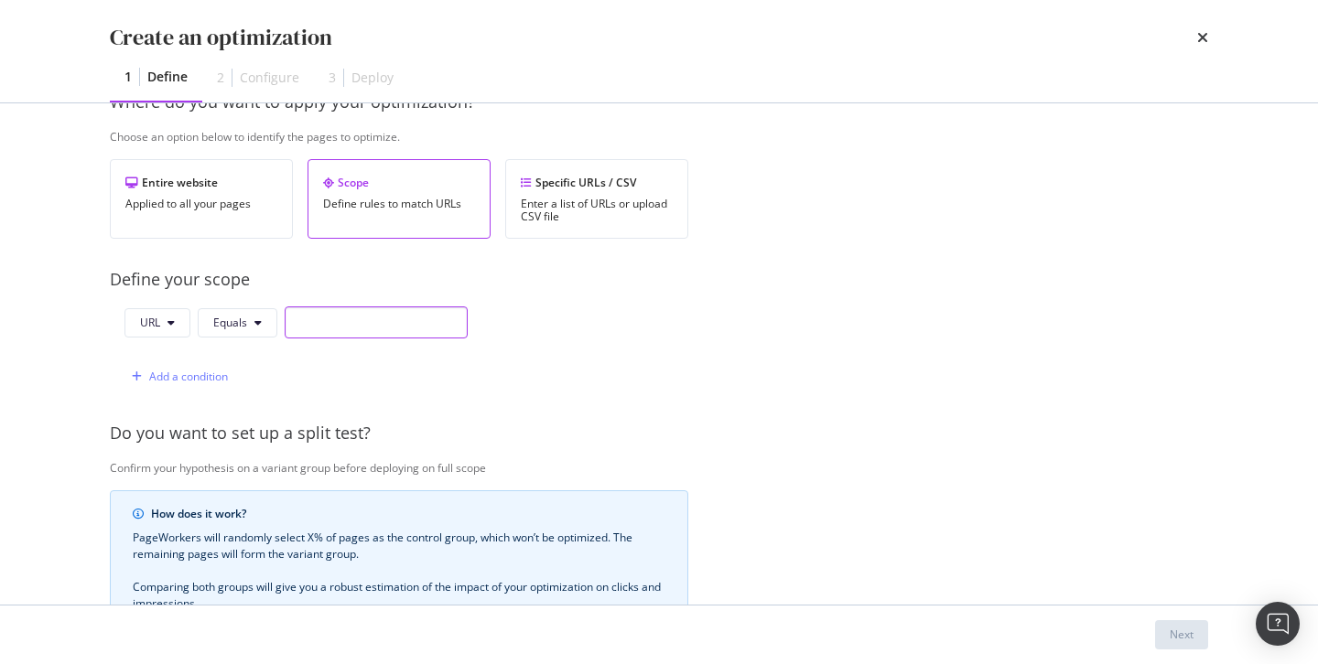
click at [350, 325] on input "modal" at bounding box center [376, 323] width 183 height 32
click at [245, 196] on div "Entire website Applied to all your pages" at bounding box center [201, 199] width 183 height 80
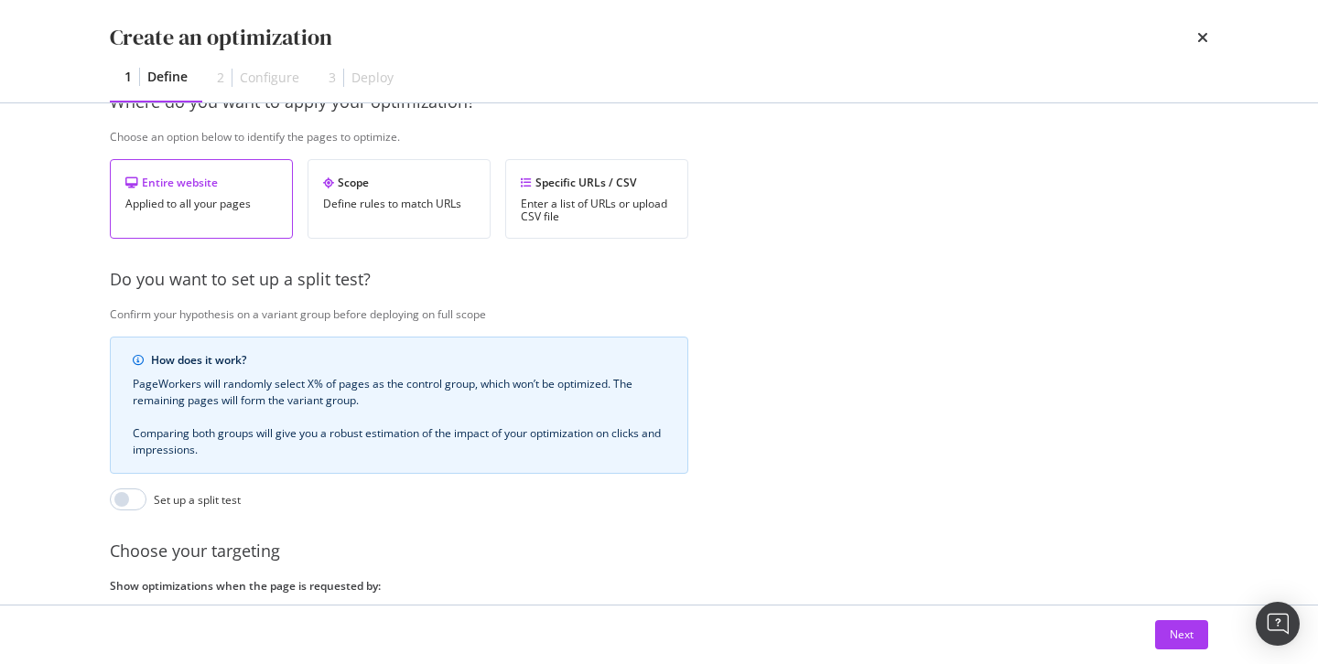
click at [961, 365] on div "Provide a name and description to help identify the change that will be made by…" at bounding box center [659, 290] width 1098 height 834
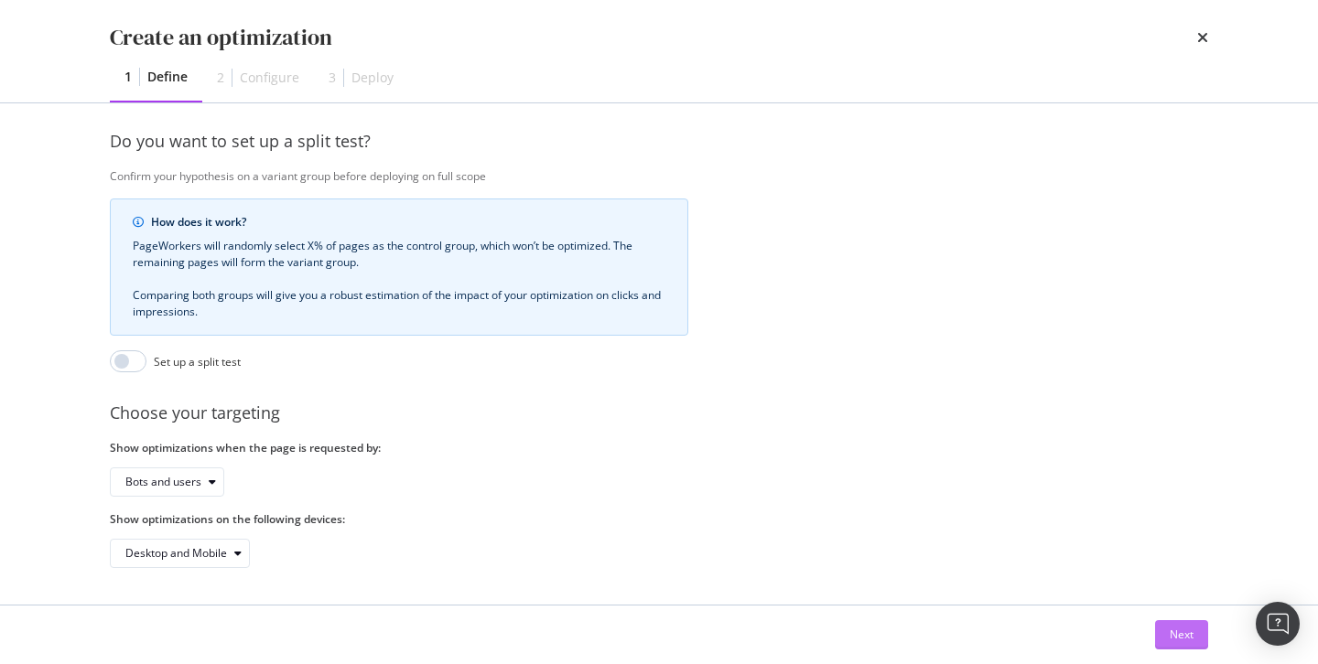
click at [1198, 637] on button "Next" at bounding box center [1181, 634] width 53 height 29
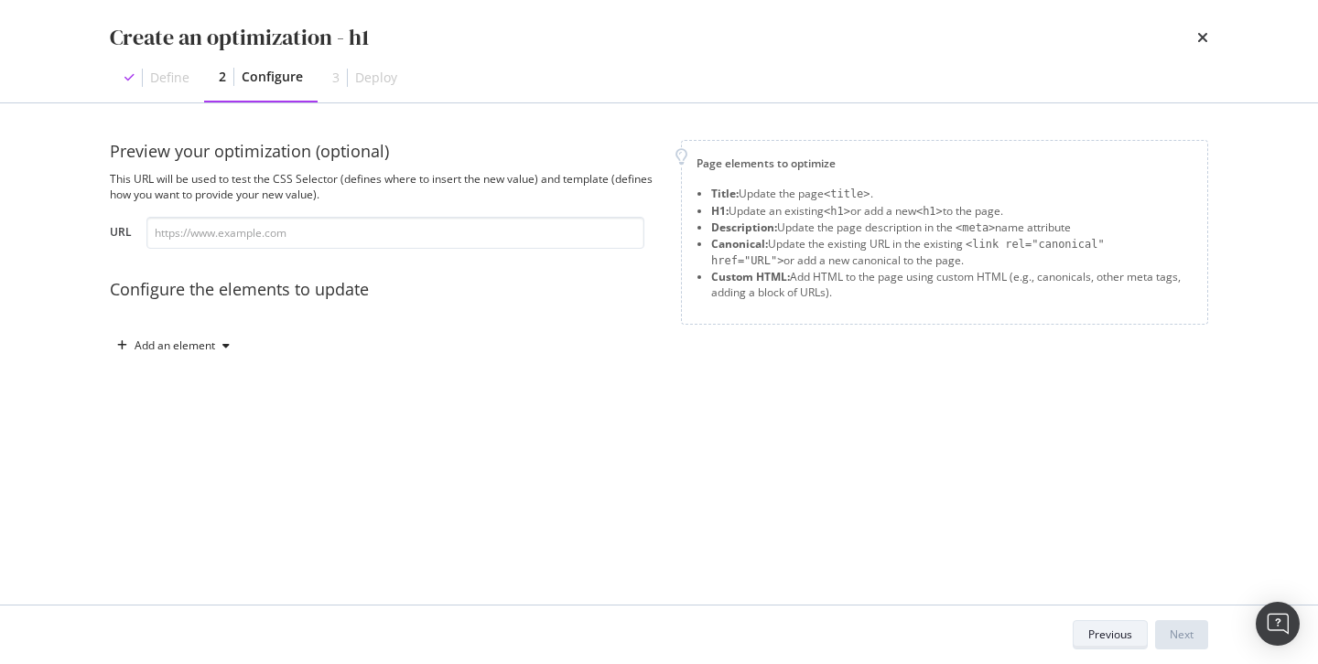
scroll to position [0, 0]
click at [276, 231] on input "modal" at bounding box center [395, 233] width 498 height 32
click at [276, 242] on input "modal" at bounding box center [395, 233] width 498 height 32
paste input "https://nextory.com/fr/author/bien-a-porter-665007#activation:forceModuleDraft=…"
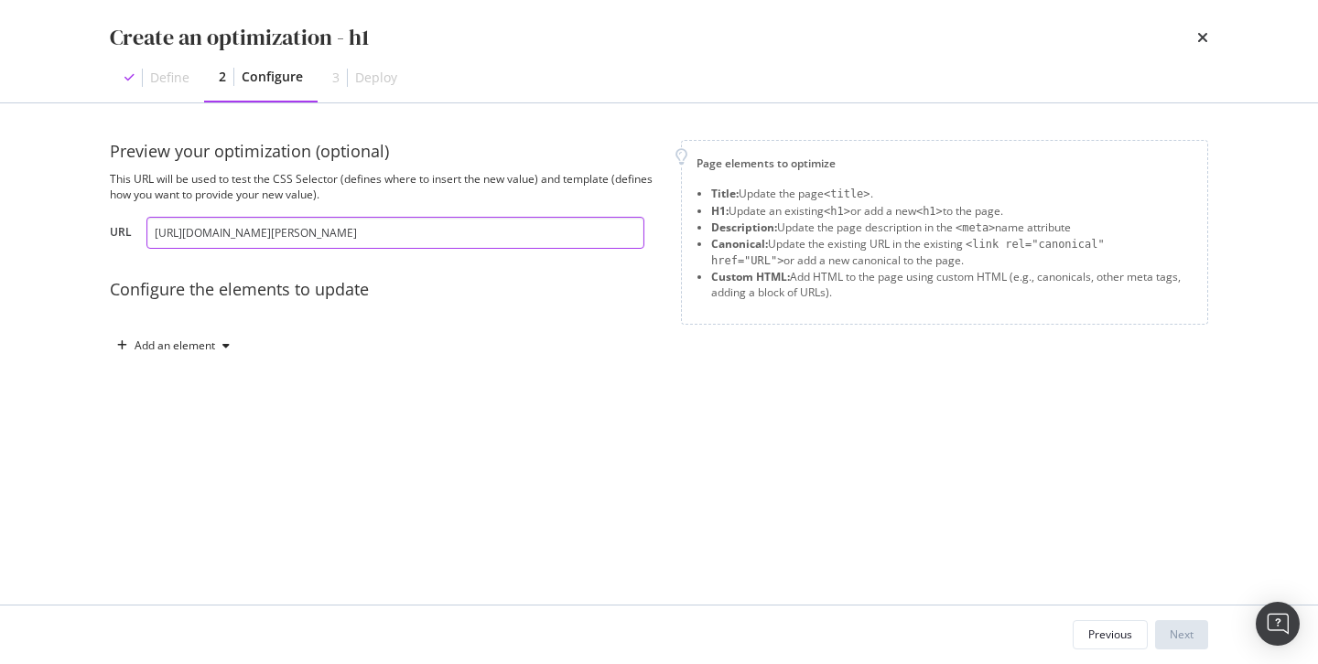
scroll to position [0, 207]
type input "https://nextory.com/fr/author/bien-a-porter-665007#activation:forceModuleDraft=…"
click at [178, 345] on div "Add an element" at bounding box center [175, 345] width 81 height 11
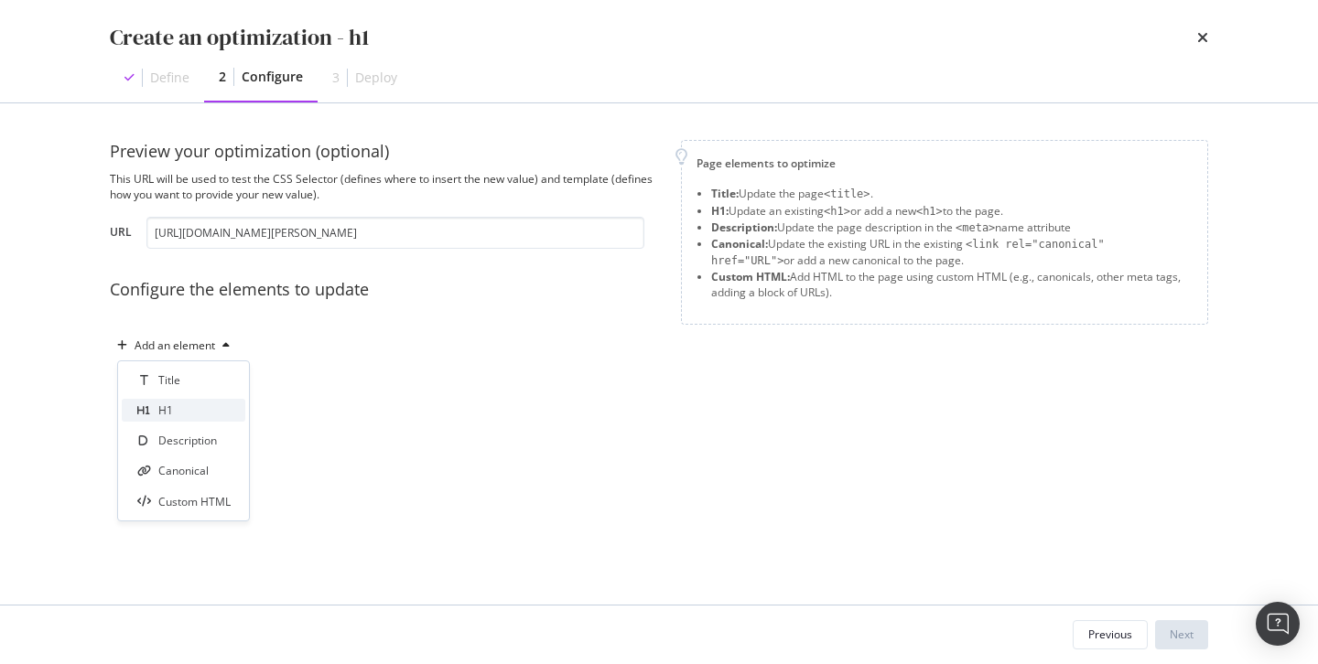
click at [207, 412] on div "H1" at bounding box center [184, 410] width 124 height 23
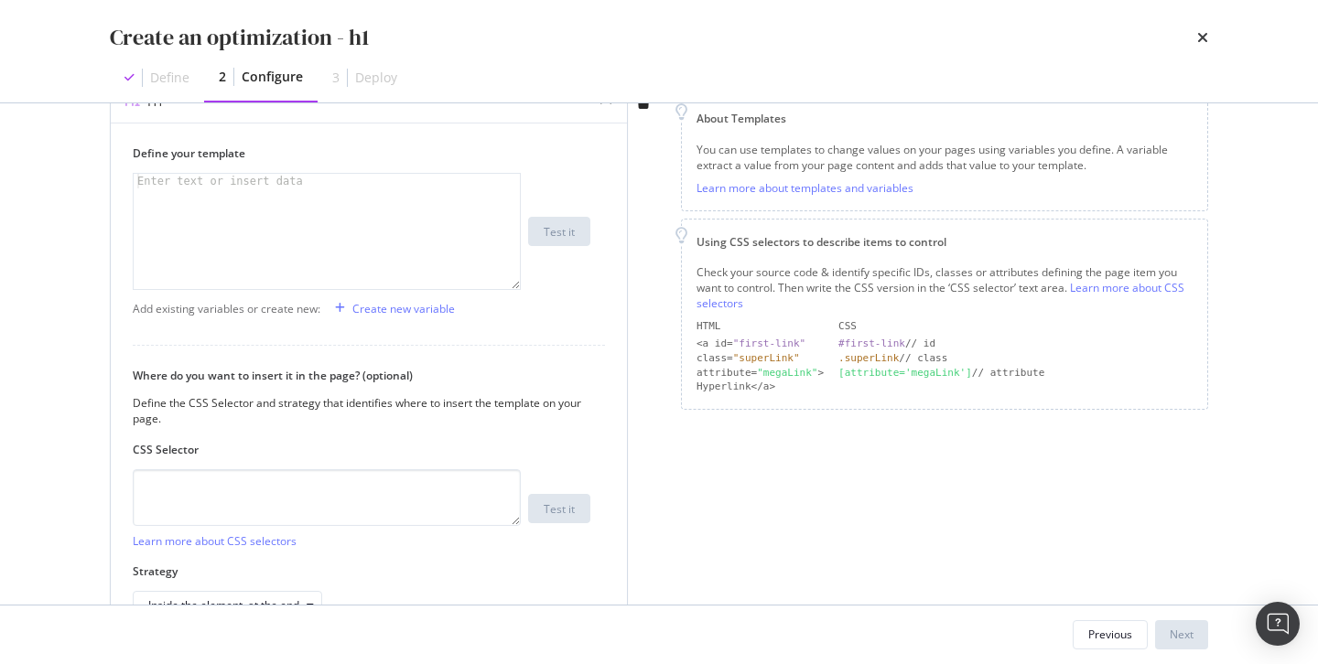
scroll to position [286, 0]
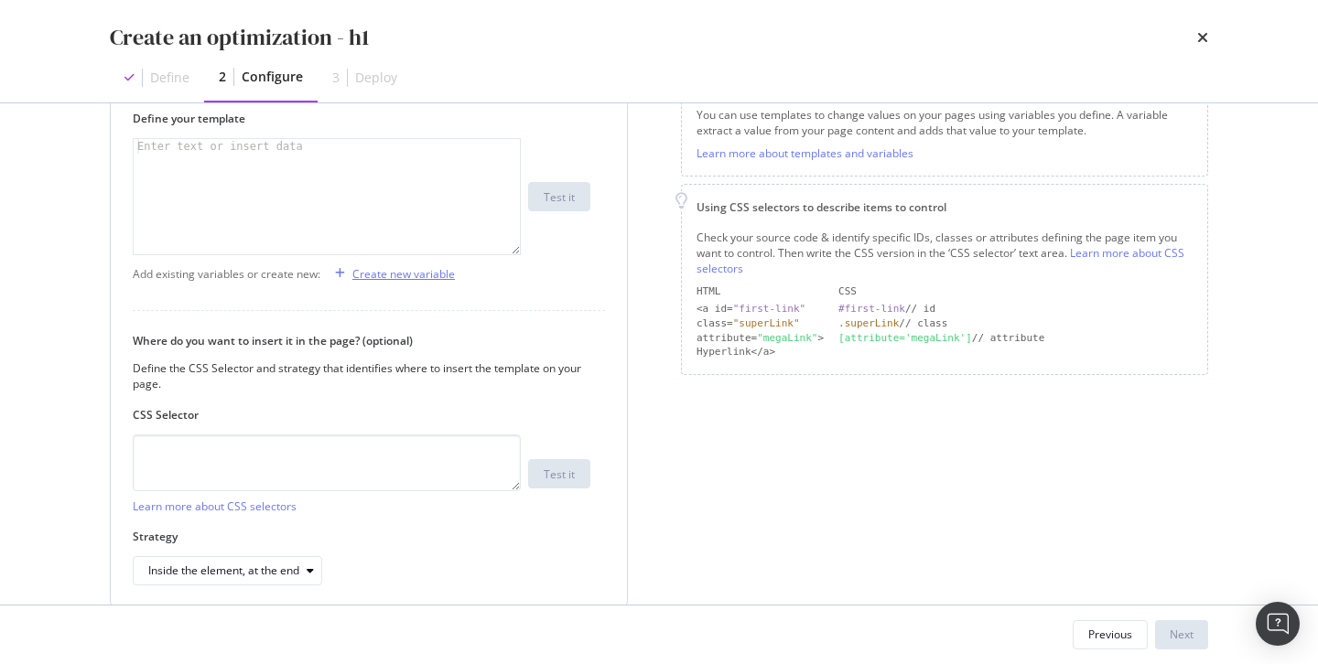
click at [391, 276] on div "Create new variable" at bounding box center [403, 274] width 102 height 16
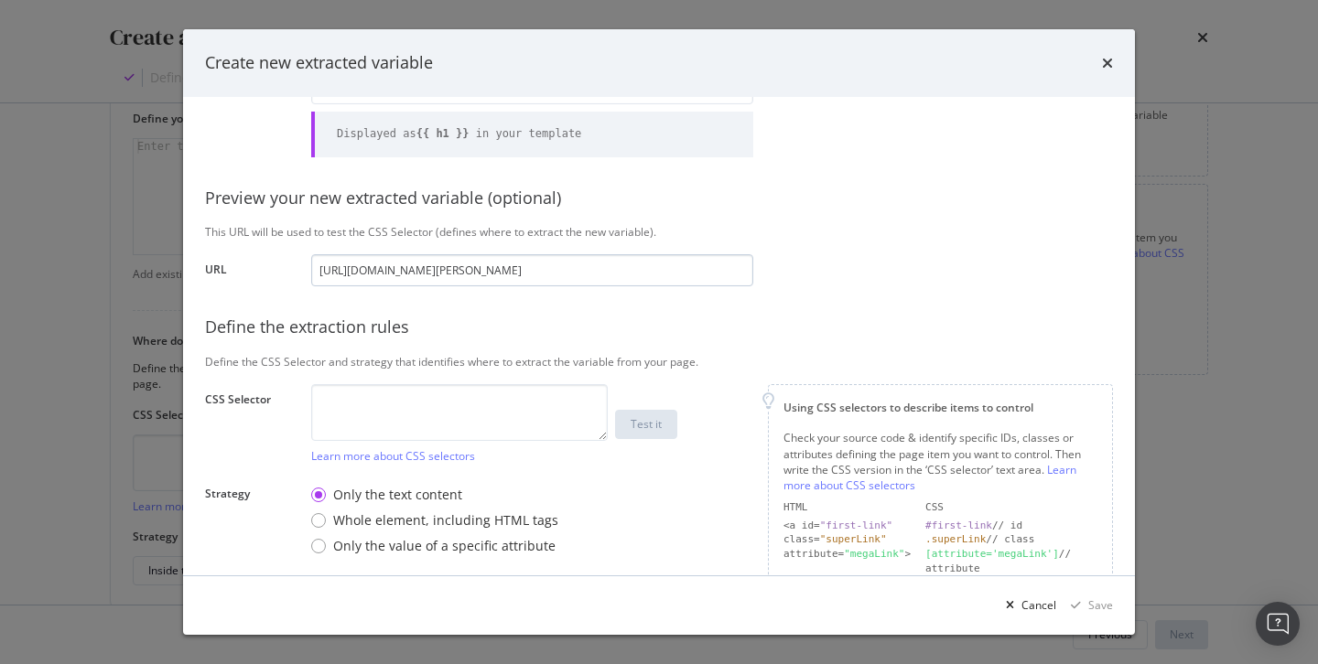
scroll to position [95, 0]
type input "h1"
click at [480, 401] on textarea "modal" at bounding box center [459, 416] width 296 height 57
click at [407, 424] on textarea "modal" at bounding box center [459, 416] width 296 height 57
paste textarea "#__nuxt > div > div:nth-child(2) > main > div.bg--purple-700.text--white > div.…"
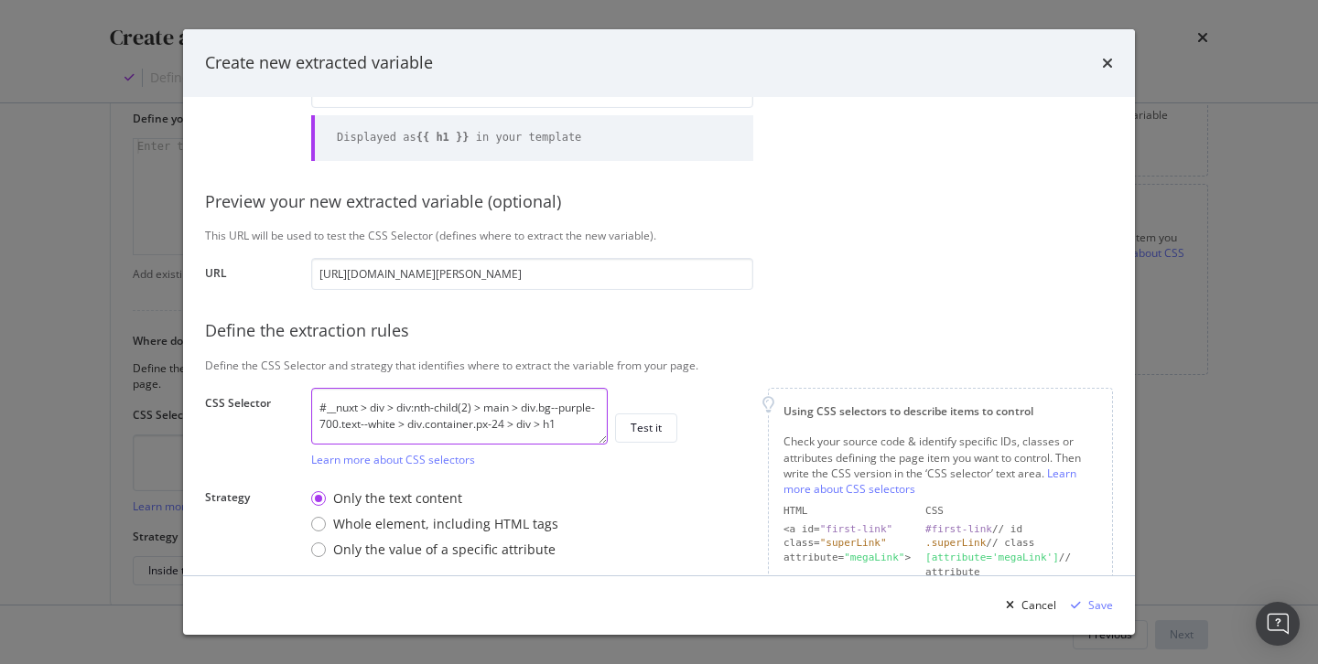
type textarea "#__nuxt > div > div:nth-child(2) > main > div.bg--purple-700.text--white > div.…"
click at [628, 531] on div "Only the text content Whole element, including HTML tags Only the value of a sp…" at bounding box center [532, 524] width 442 height 84
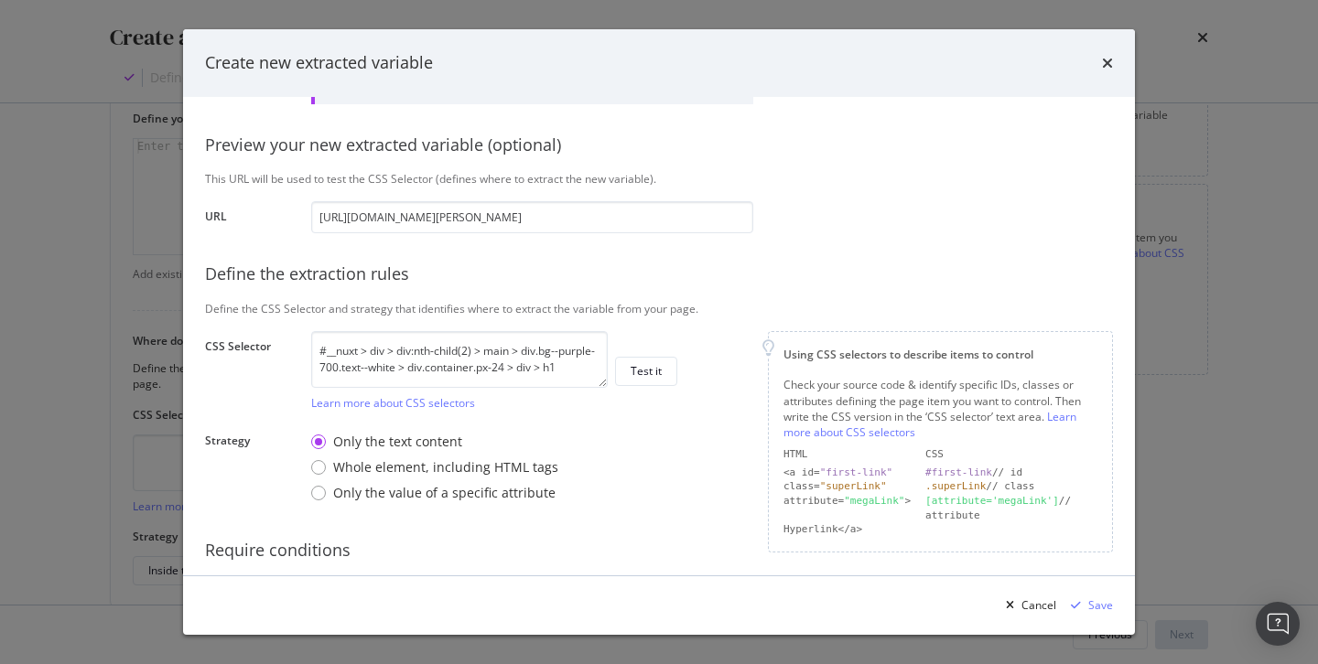
scroll to position [160, 0]
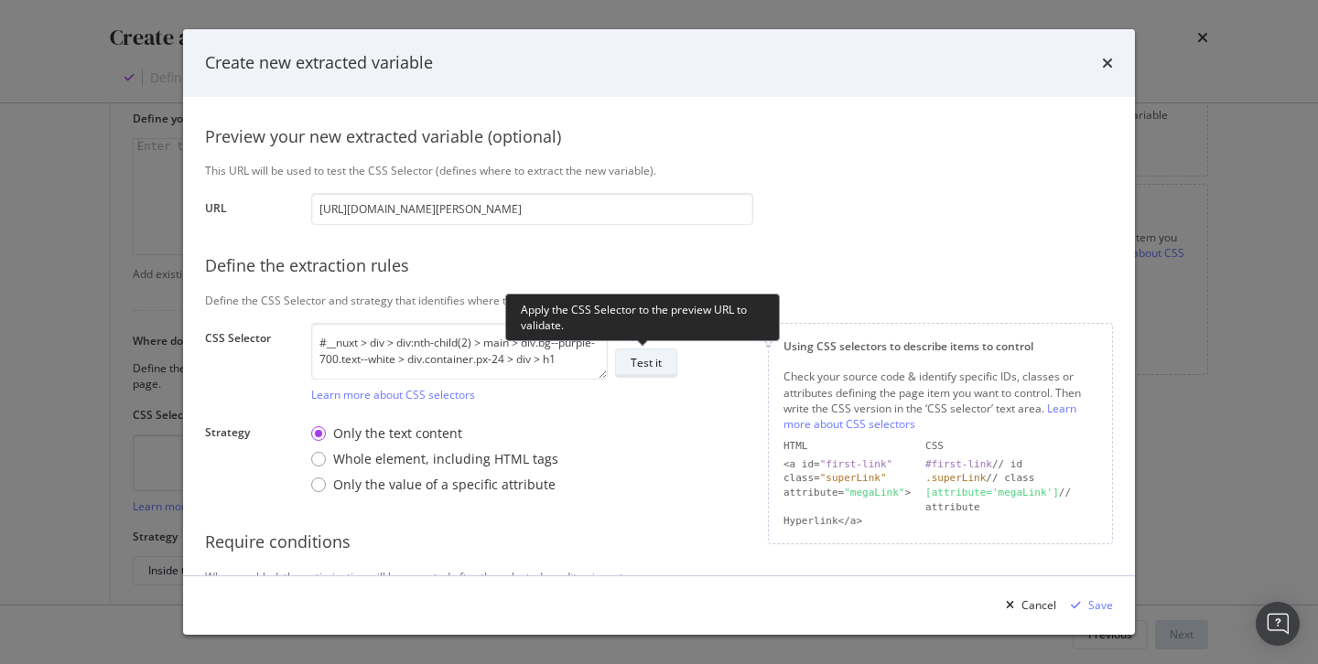
click at [662, 362] on button "Test it" at bounding box center [646, 363] width 62 height 29
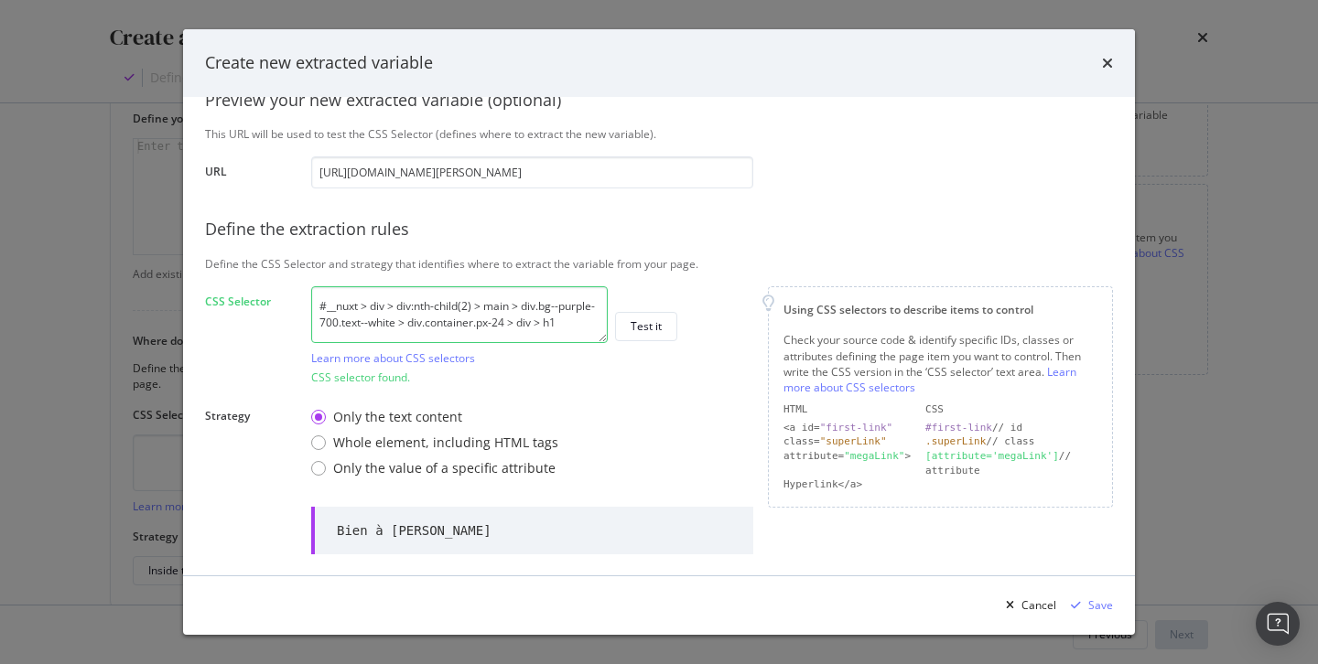
scroll to position [273, 0]
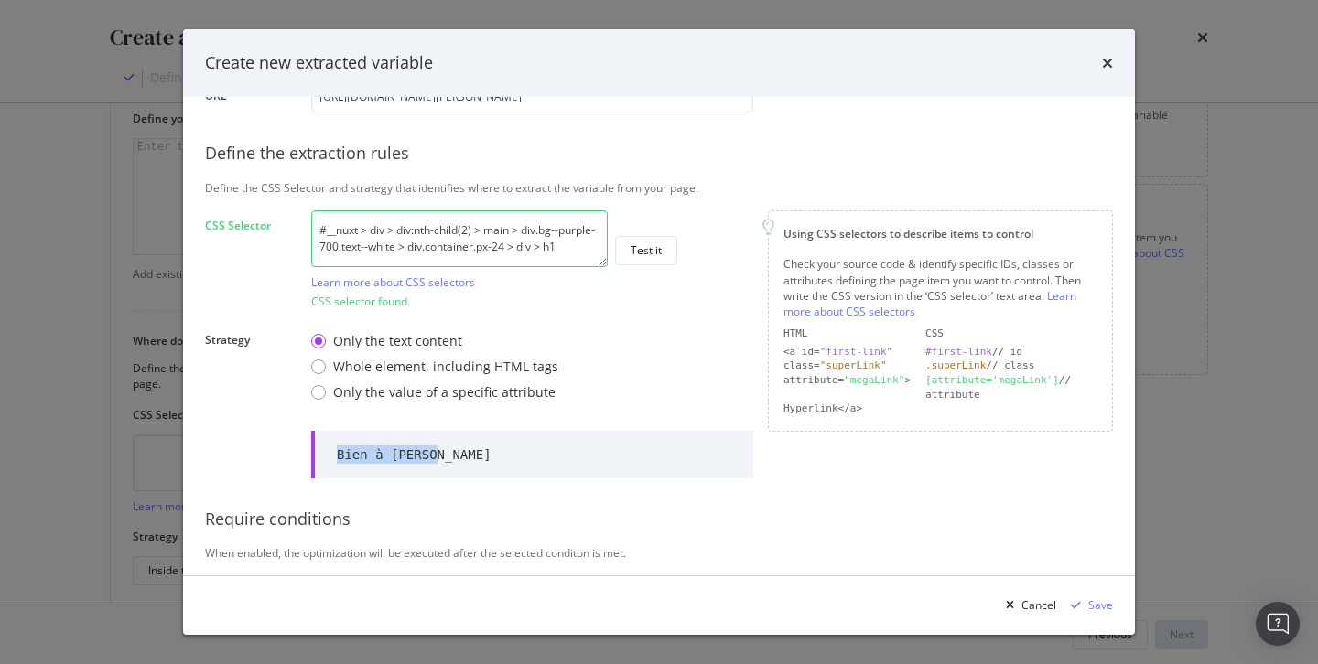
drag, startPoint x: 337, startPoint y: 453, endPoint x: 491, endPoint y: 452, distance: 154.6
click at [491, 452] on div "Bien à Porter" at bounding box center [532, 455] width 442 height 48
click at [645, 468] on div "Bien à Porter" at bounding box center [532, 455] width 442 height 48
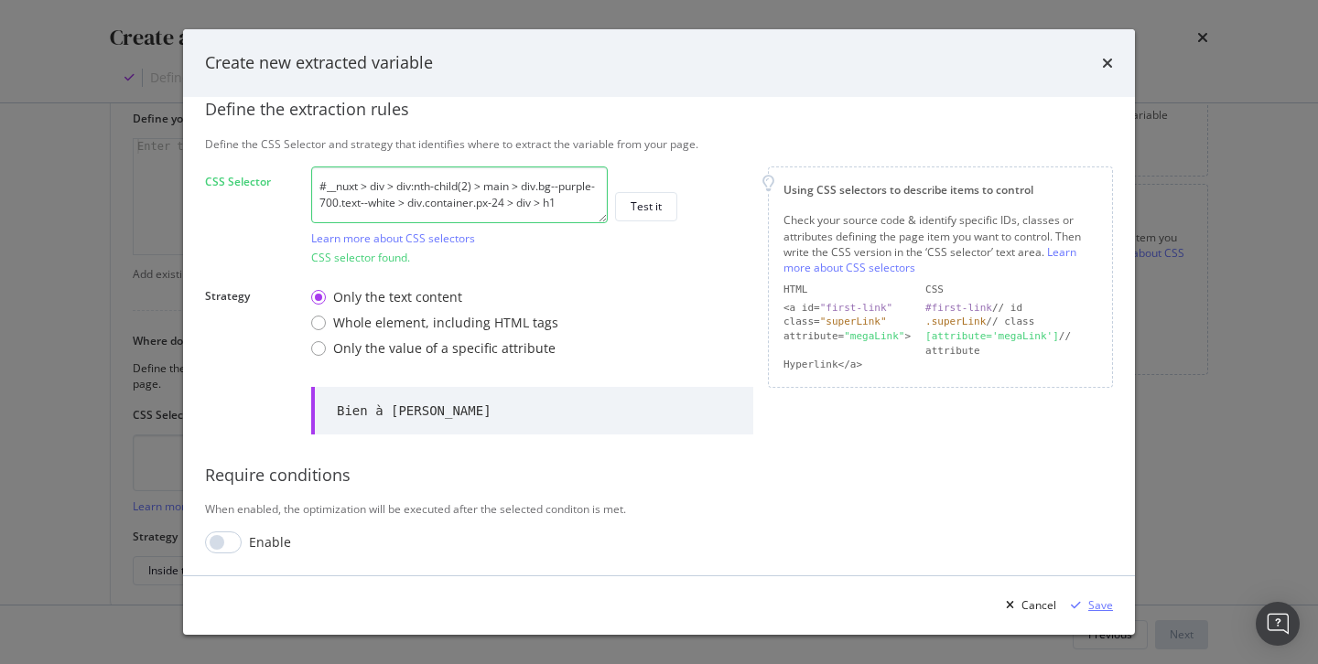
click at [1098, 607] on div "Save" at bounding box center [1100, 606] width 25 height 16
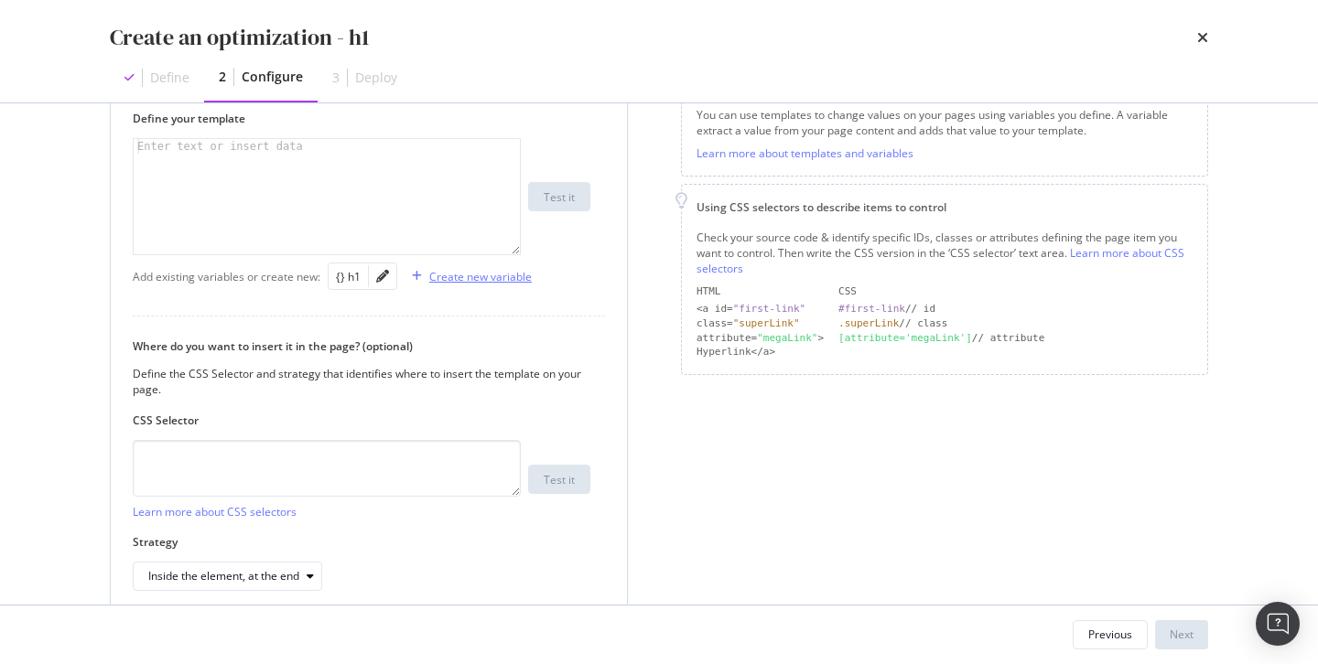
scroll to position [199, 0]
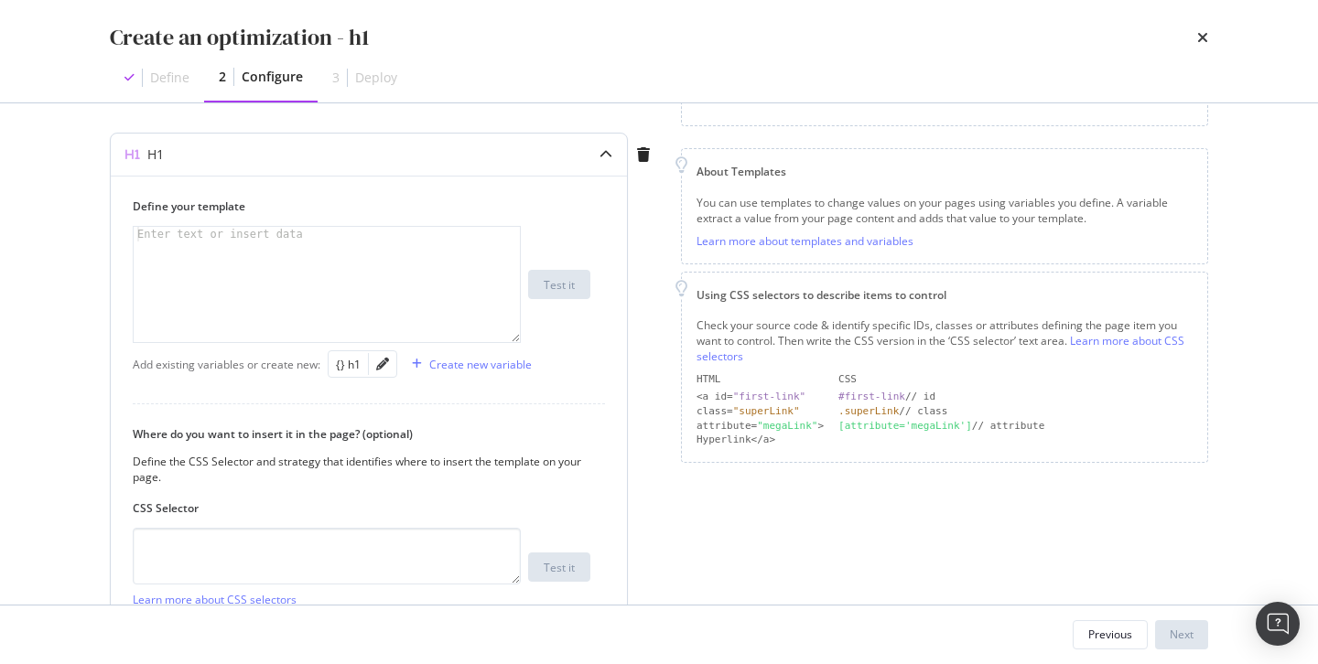
click at [332, 223] on div "Define your template Enter text or insert data XXXXXXXXXXXXXXXXXXXXXXXXXXXXXXXX…" at bounding box center [362, 271] width 458 height 145
click at [258, 272] on div "modal" at bounding box center [327, 299] width 386 height 145
click at [348, 368] on div "{} h1" at bounding box center [348, 365] width 25 height 16
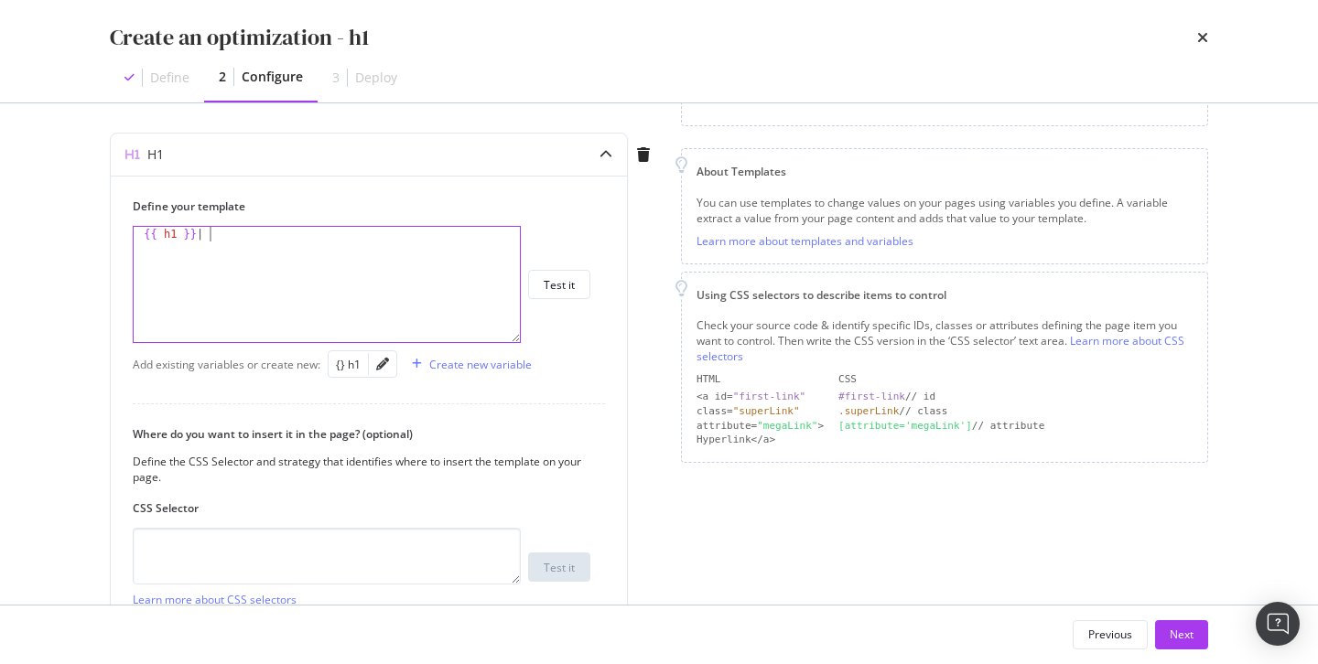
scroll to position [0, 5]
type textarea "{{ h1 }} |"
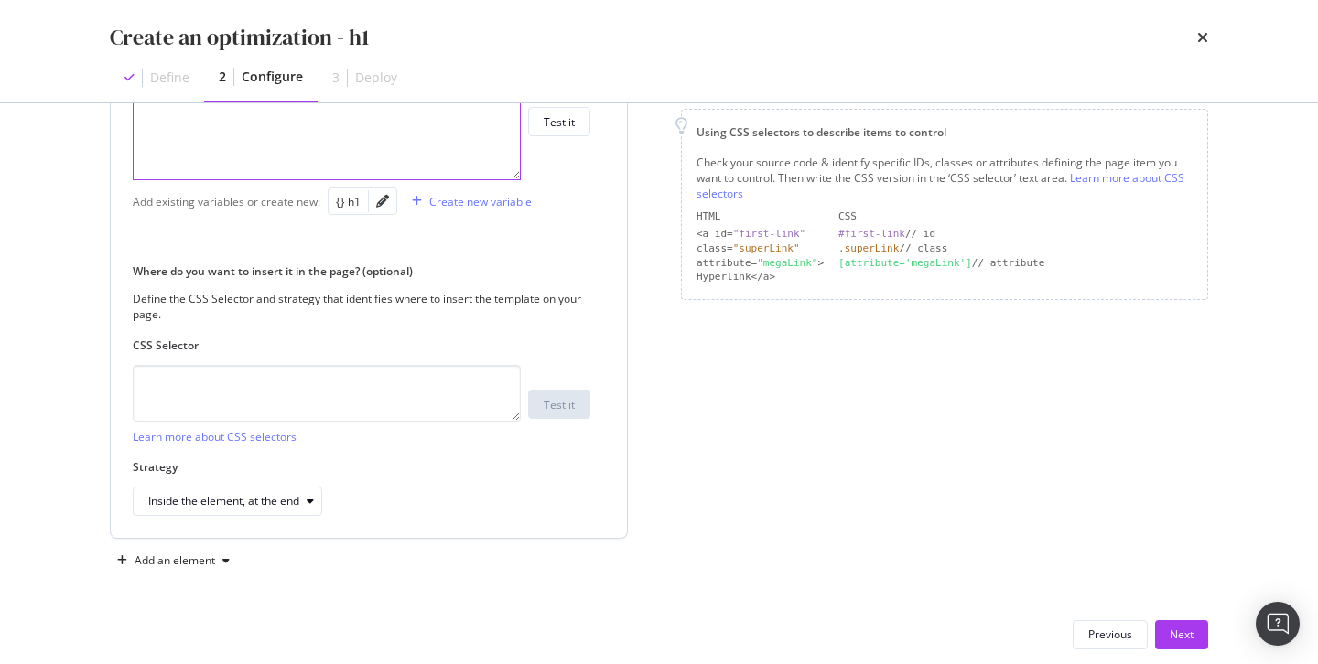
scroll to position [358, 0]
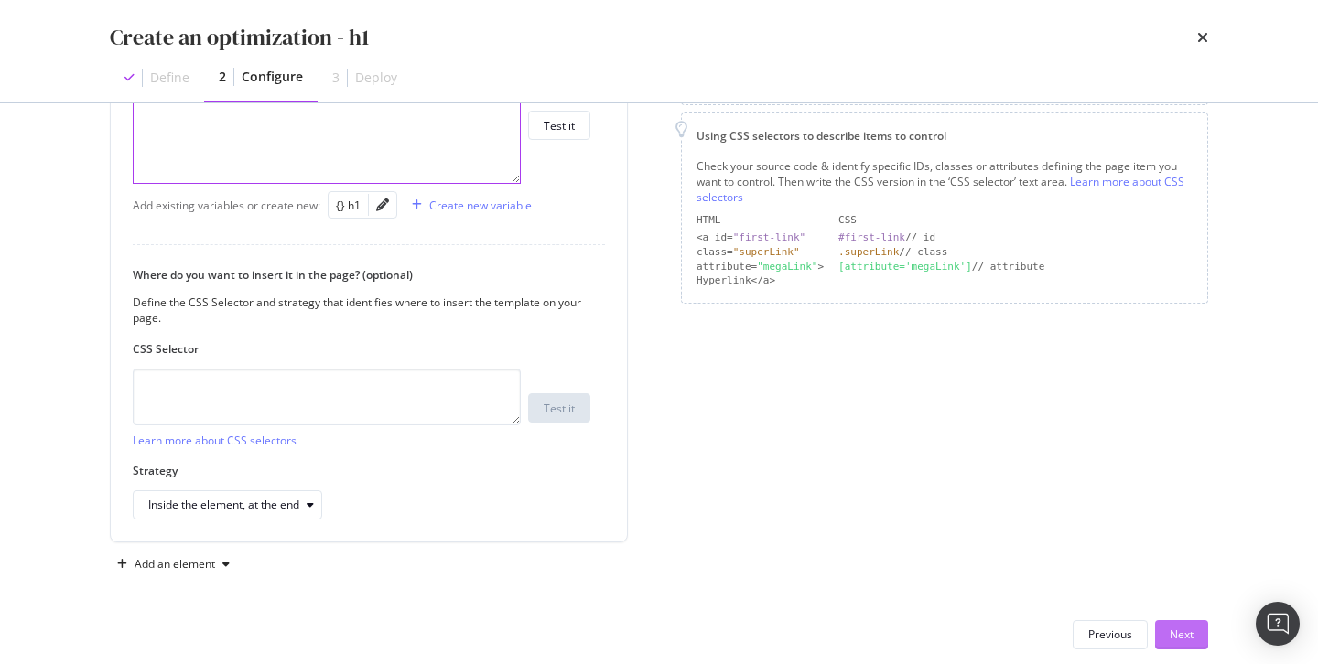
click at [1167, 630] on button "Next" at bounding box center [1181, 634] width 53 height 29
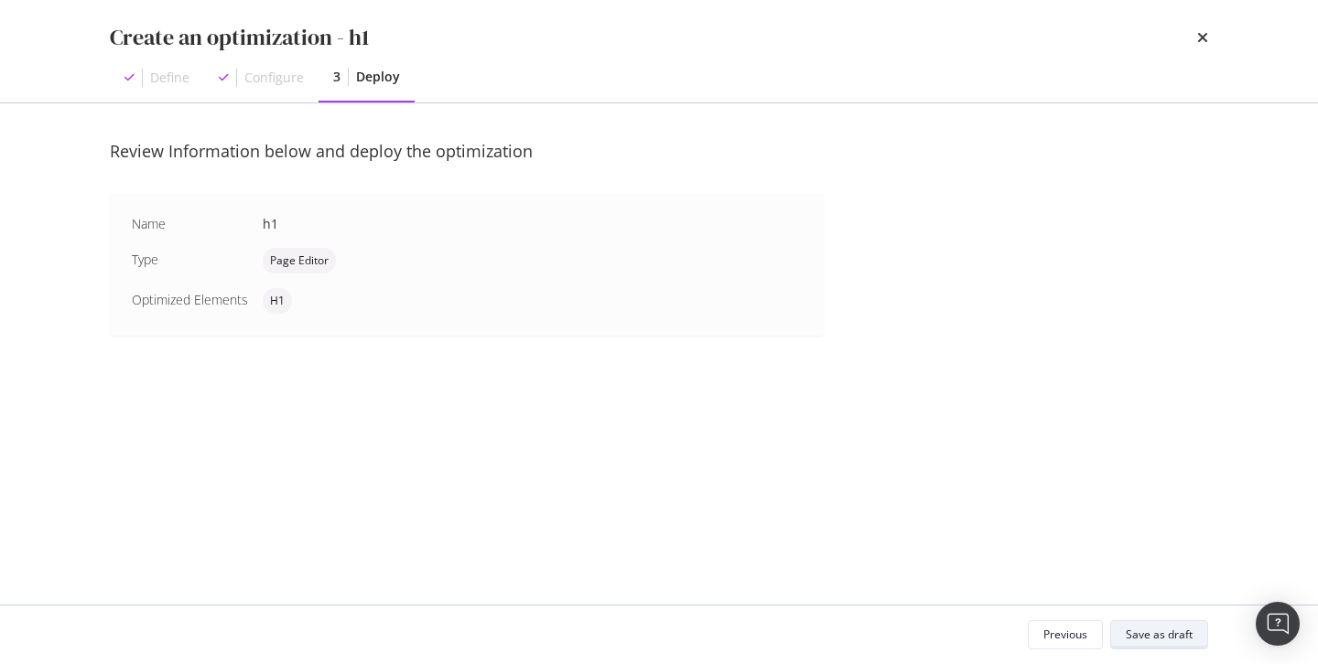
click at [1171, 636] on div "Save as draft" at bounding box center [1158, 635] width 67 height 16
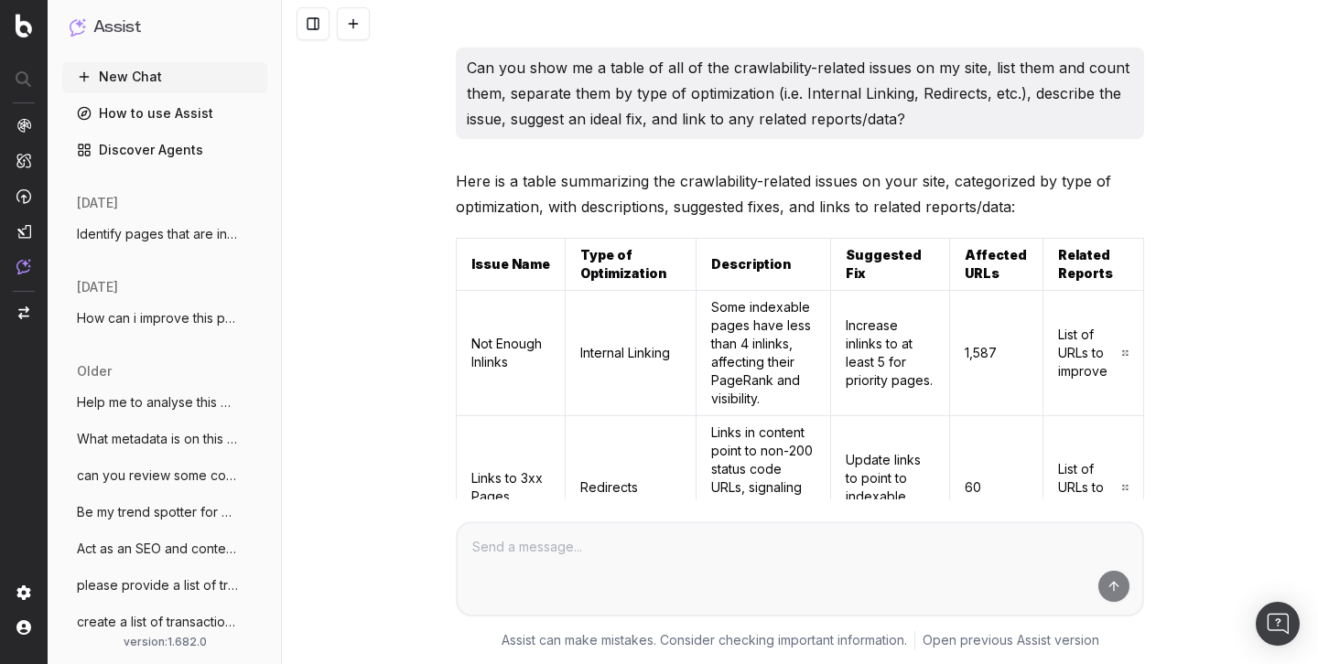
scroll to position [3943, 0]
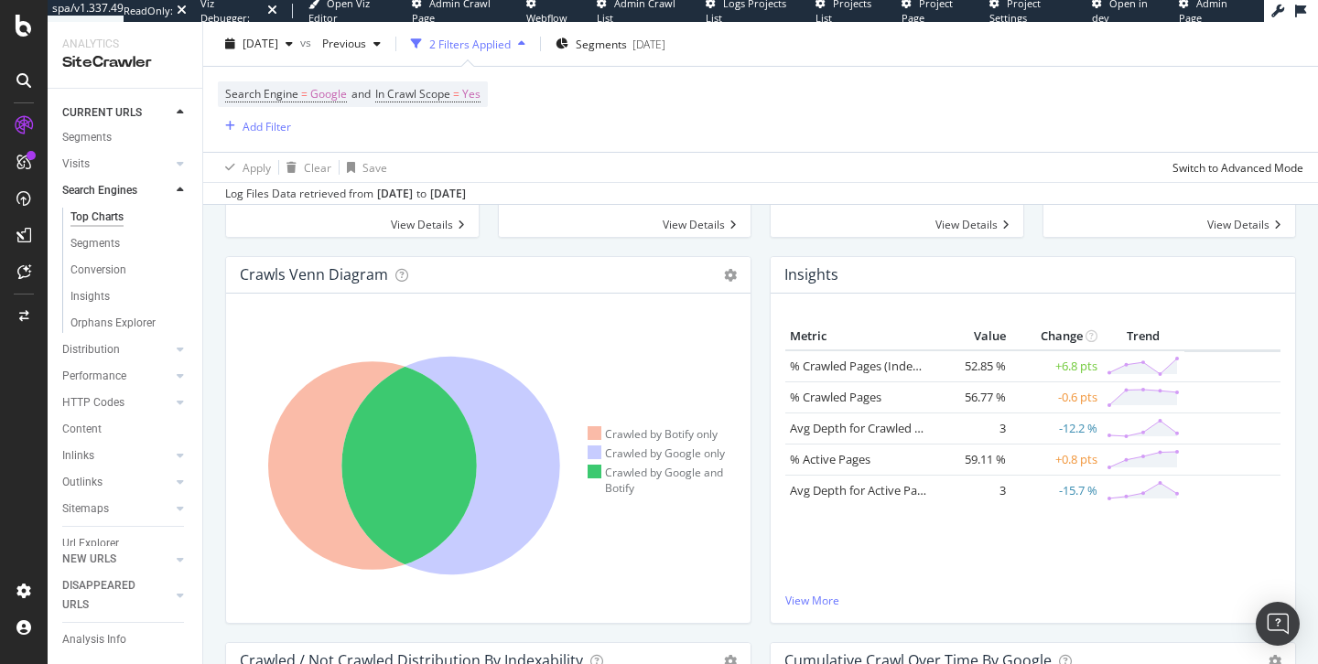
scroll to position [288, 0]
